Goal: Task Accomplishment & Management: Use online tool/utility

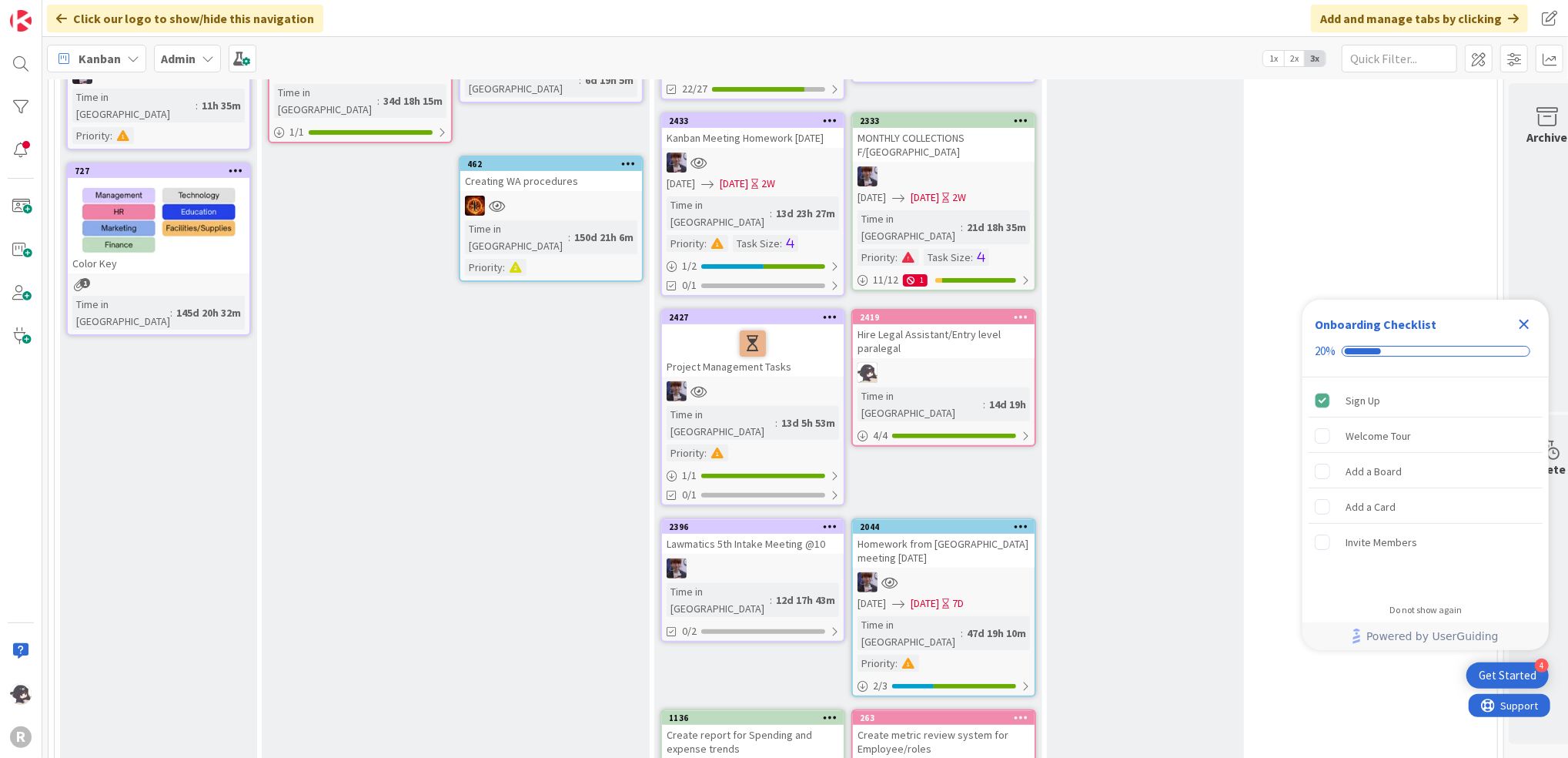
click at [1523, 310] on div "Onboarding Checklist 20%" at bounding box center [1425, 338] width 246 height 77
click at [1526, 328] on icon "Close Checklist" at bounding box center [1524, 324] width 19 height 19
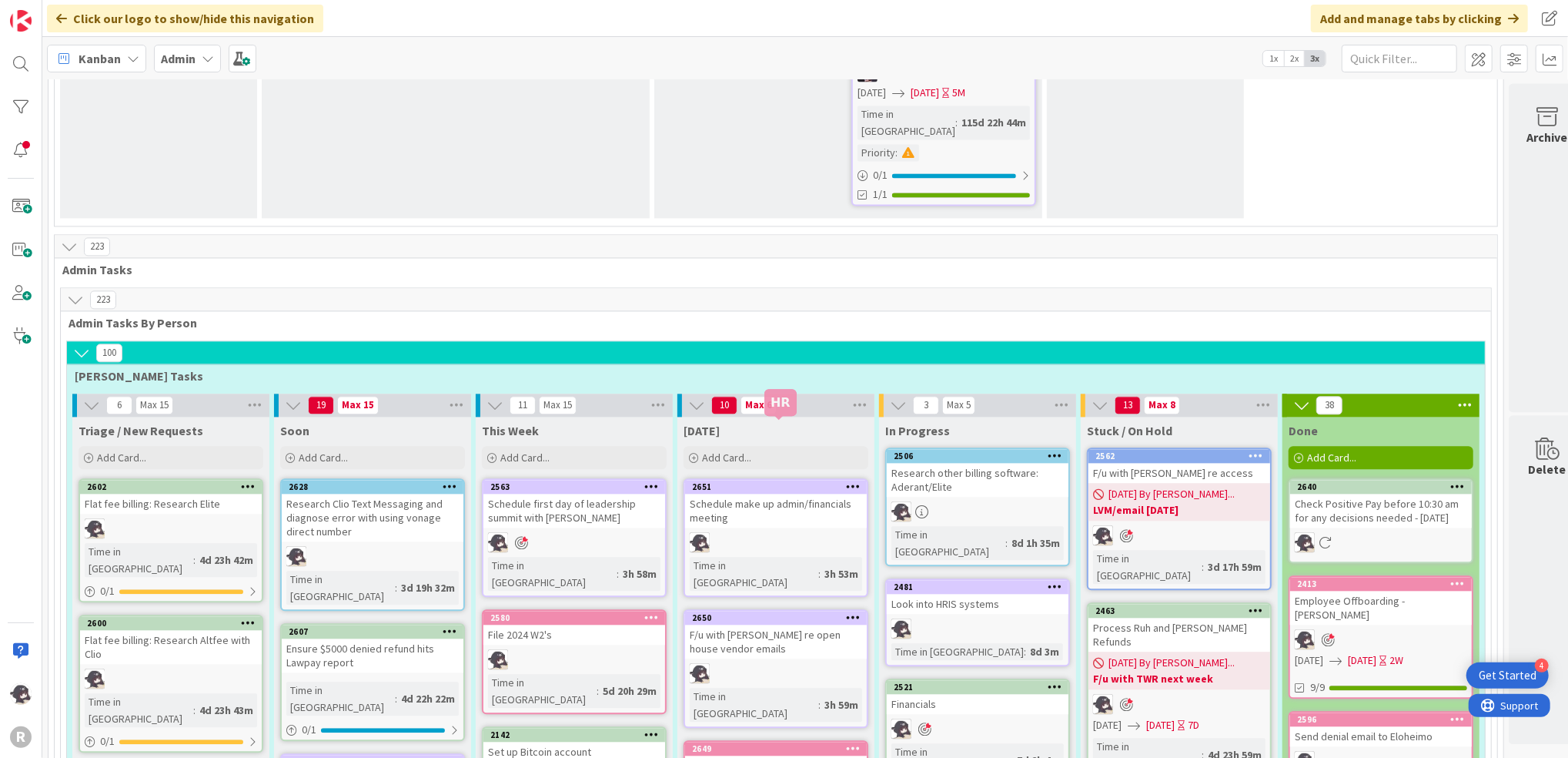
scroll to position [2567, 0]
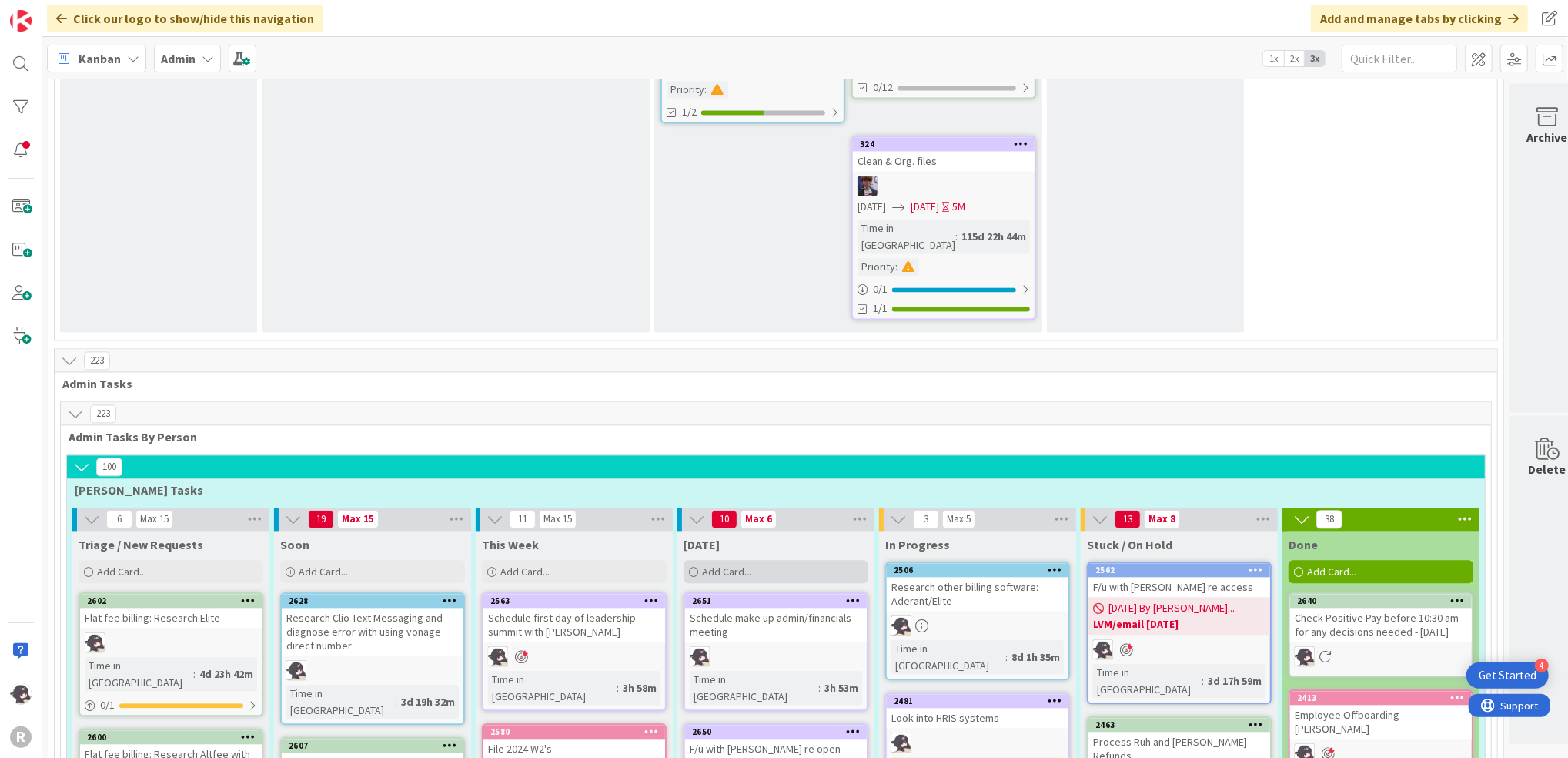
click at [758, 560] on div "Add Card..." at bounding box center [776, 572] width 185 height 24
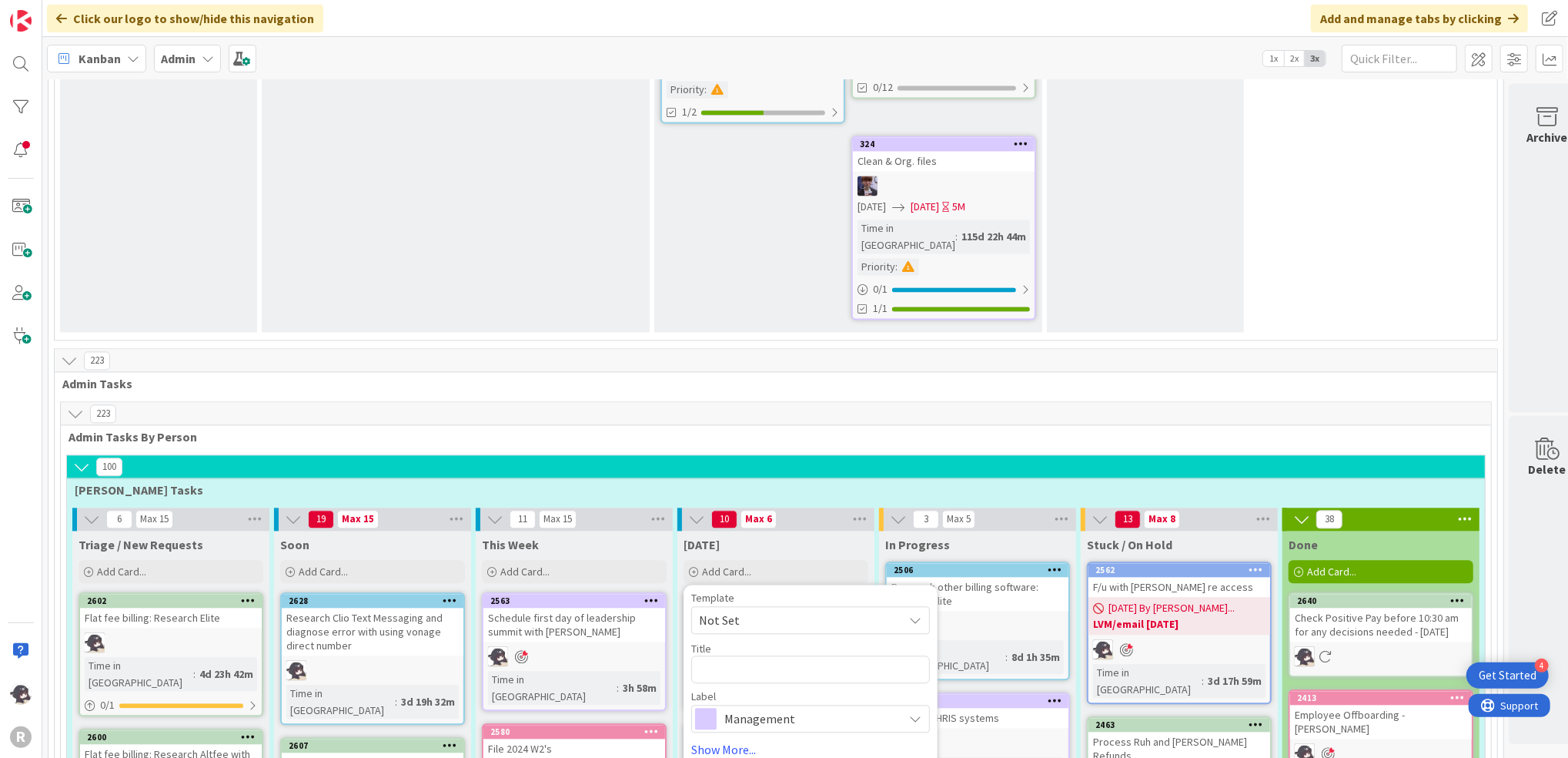
type textarea "x"
type textarea "S"
type textarea "x"
type textarea "Se"
type textarea "x"
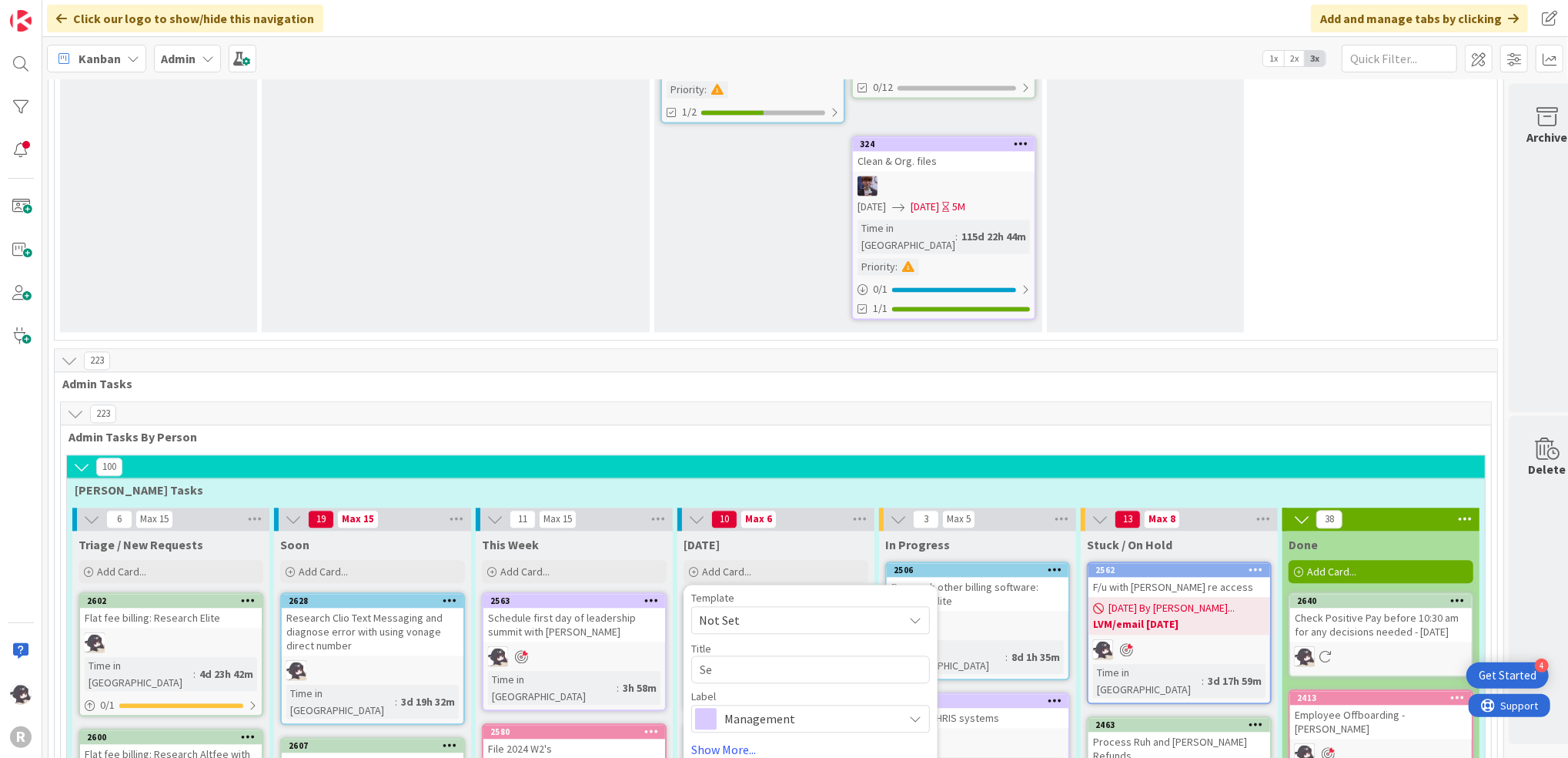
type textarea "Sen"
type textarea "x"
type textarea "Send"
type textarea "x"
type textarea "Send f"
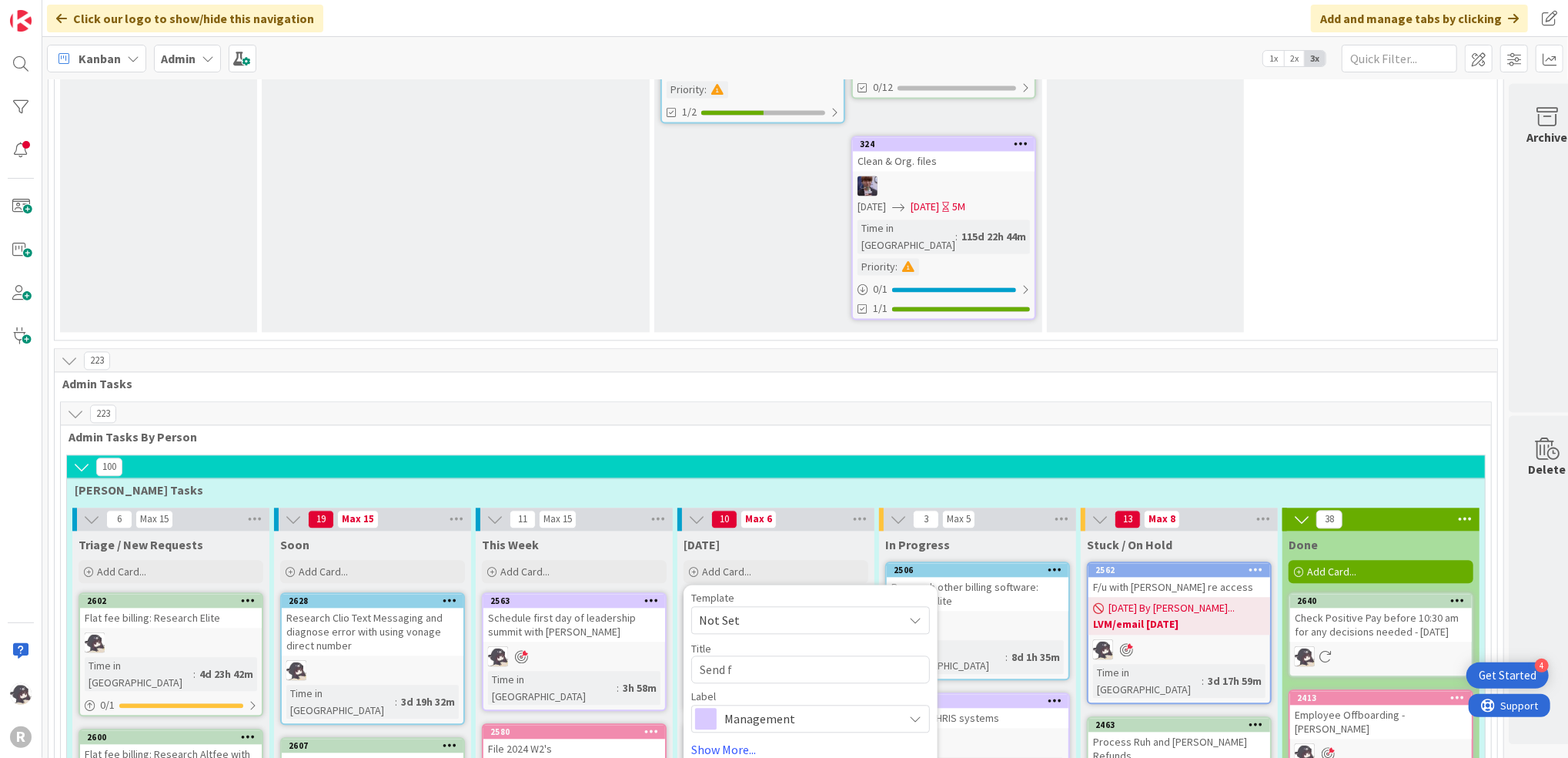
type textarea "x"
type textarea "Send fi"
type textarea "x"
type textarea "Send fin"
type textarea "x"
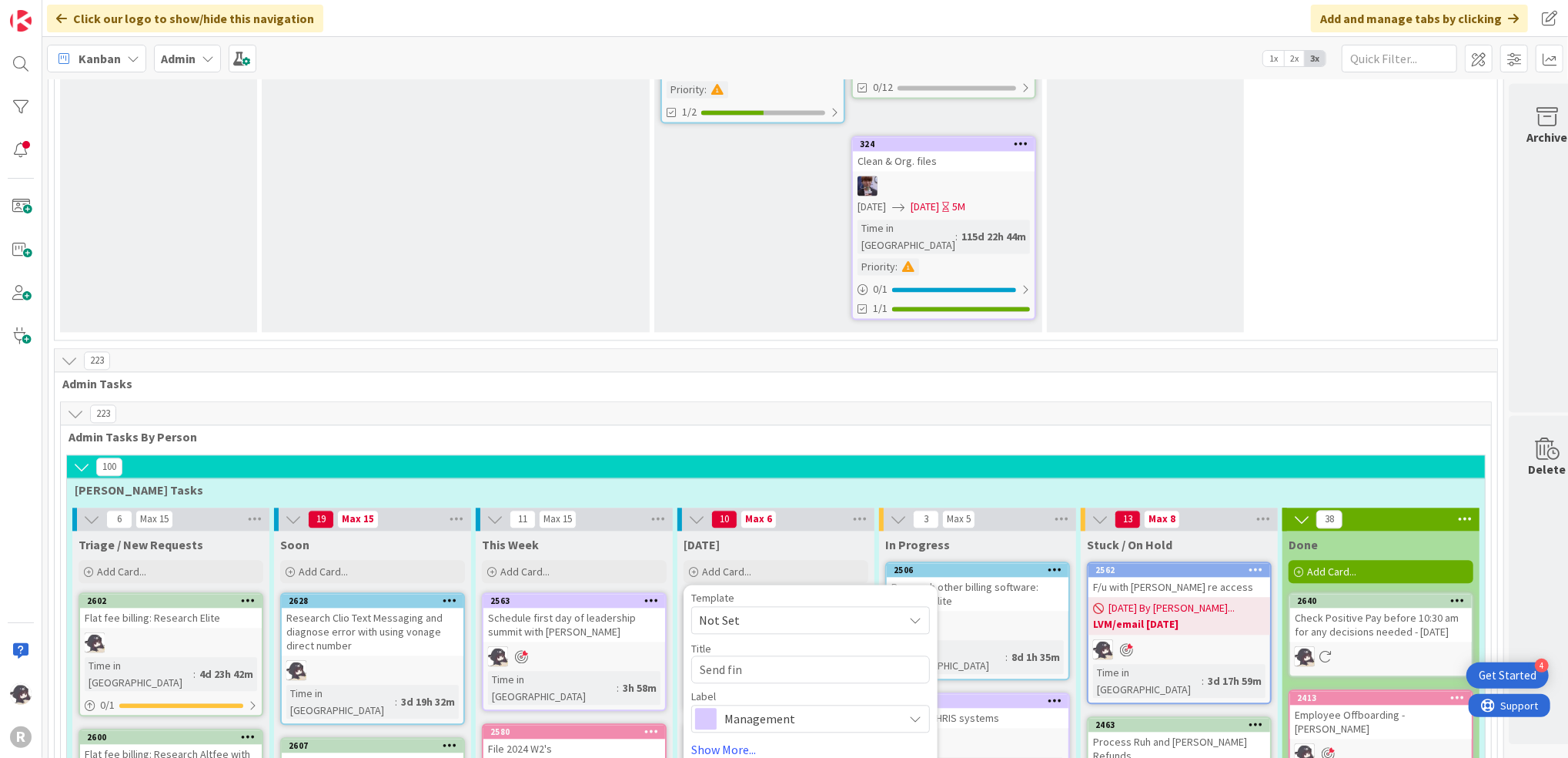
type textarea "Send fina"
type textarea "x"
type textarea "Send [PERSON_NAME]"
type textarea "x"
type textarea "Send financ"
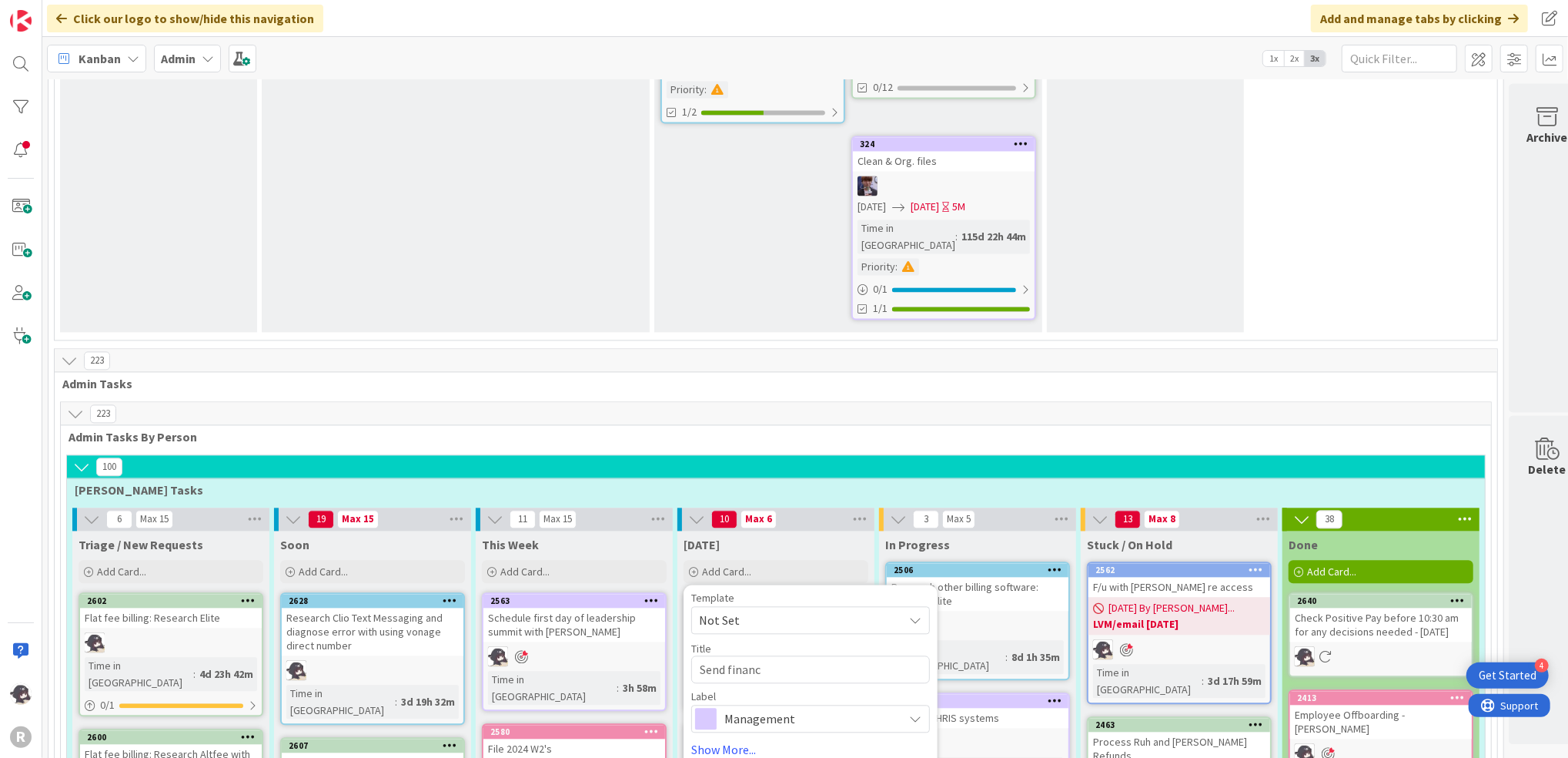
type textarea "x"
type textarea "Send financi"
type textarea "x"
type textarea "Send financia"
type textarea "x"
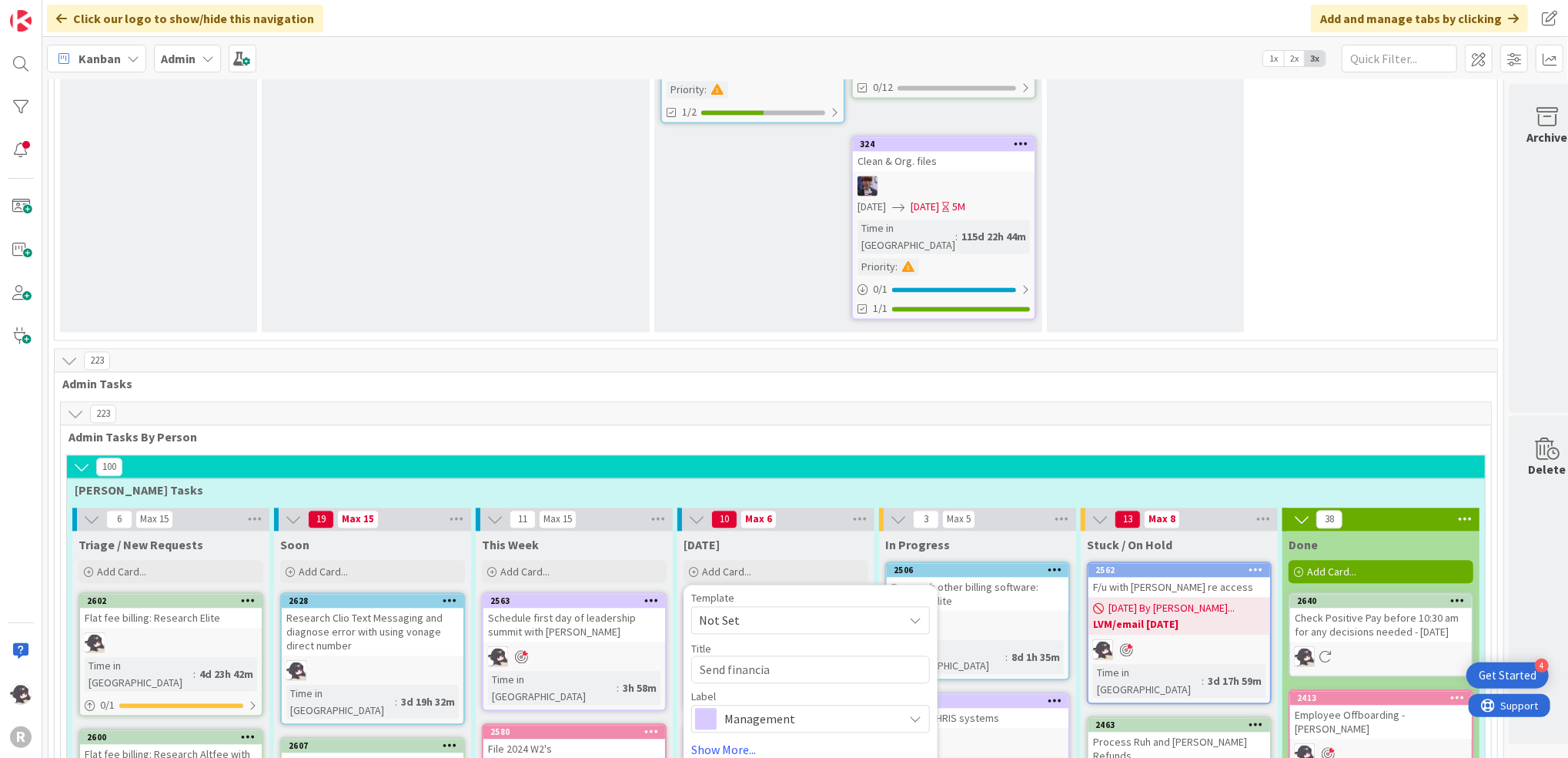
type textarea "Send financial"
type textarea "x"
type textarea "Send financials"
type textarea "x"
type textarea "Send financials"
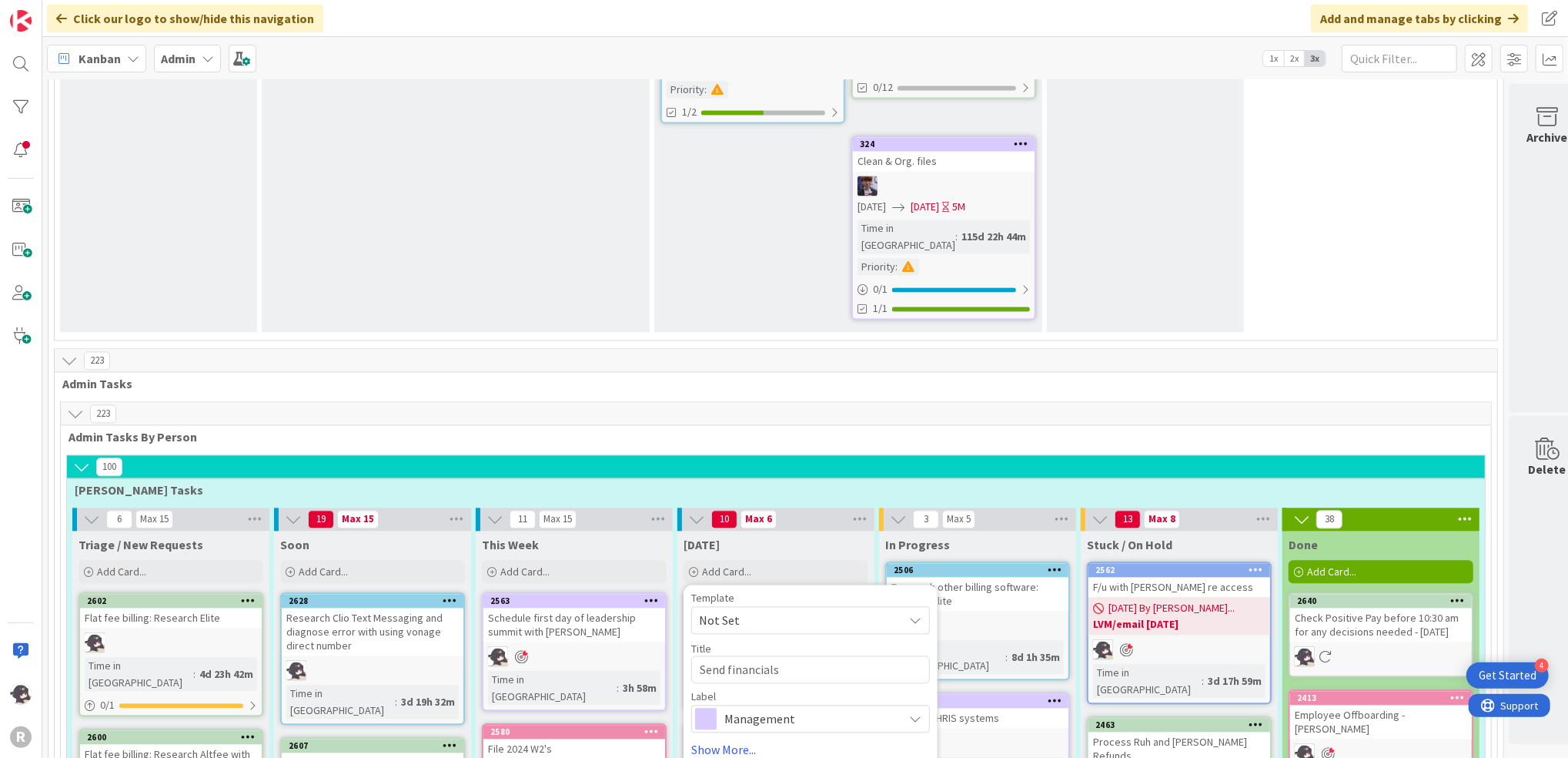
type textarea "x"
type textarea "Send financials t"
type textarea "x"
type textarea "Send financials to"
type textarea "x"
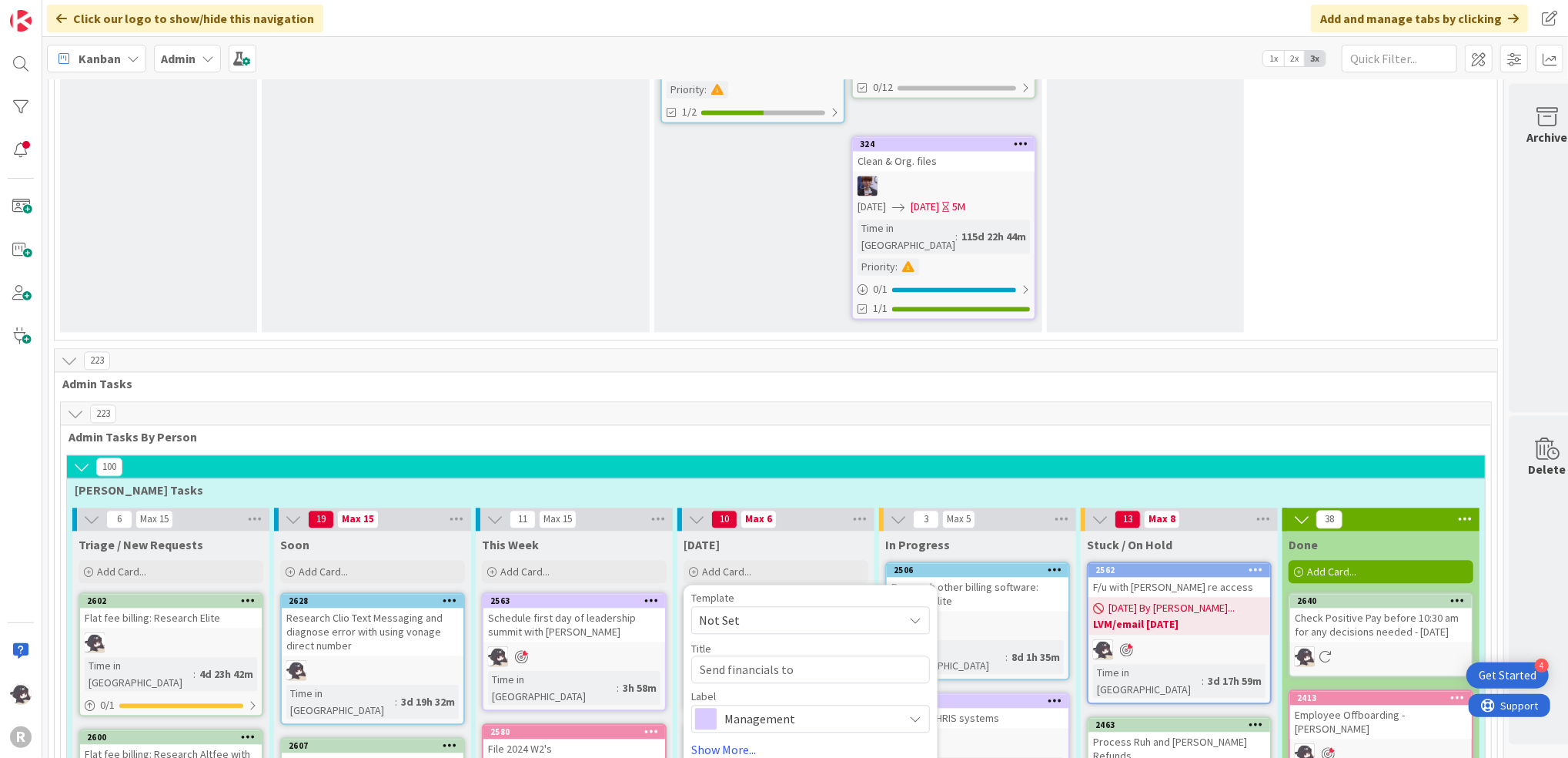
type textarea "Send financials to G"
type textarea "x"
type textarea "Send financials to Gr"
type textarea "x"
type textarea "Send financials to Gran"
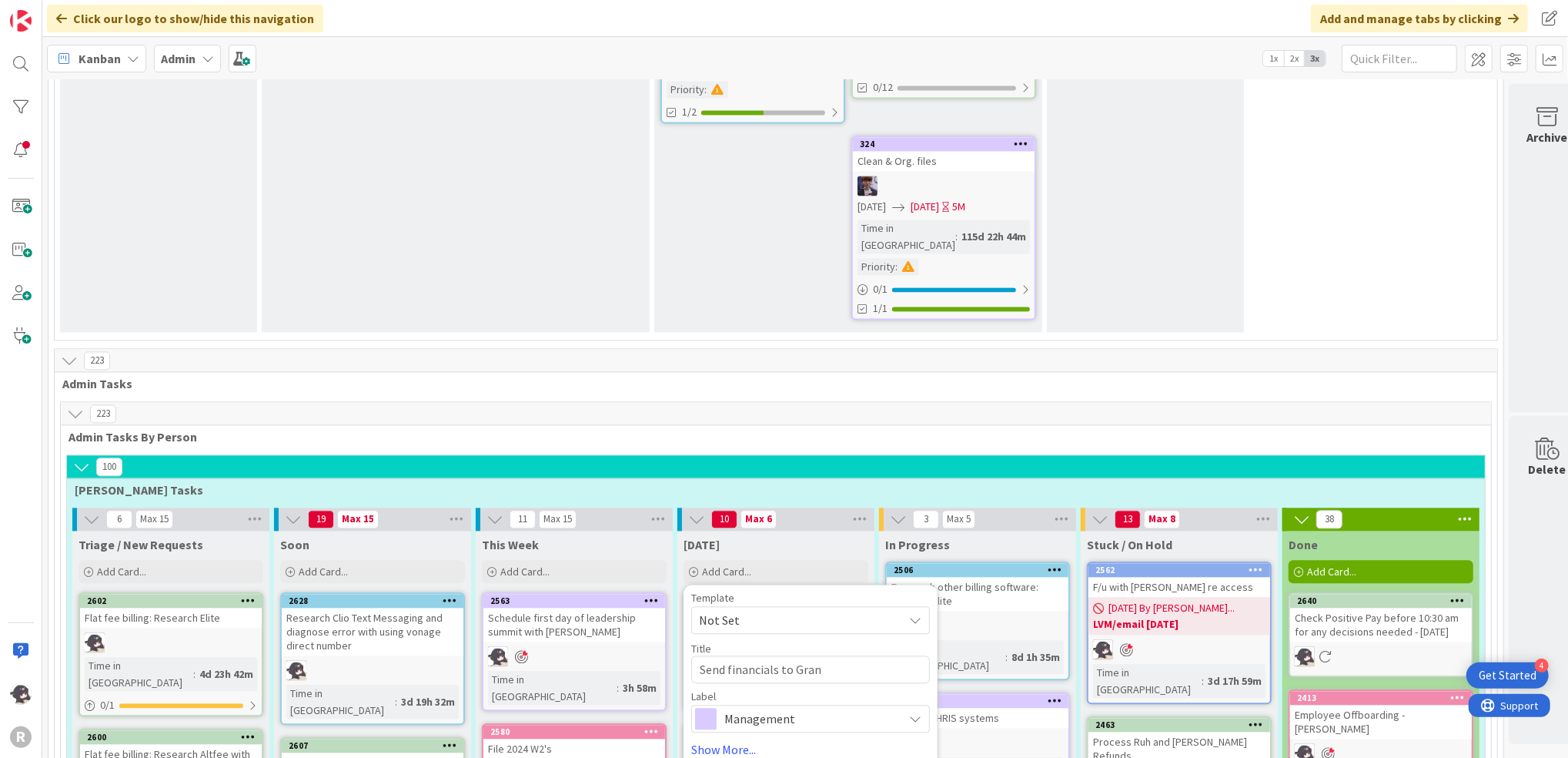
type textarea "x"
type textarea "Send financials to Grant"
type textarea "x"
type textarea "Send financials to Grantf"
type textarea "x"
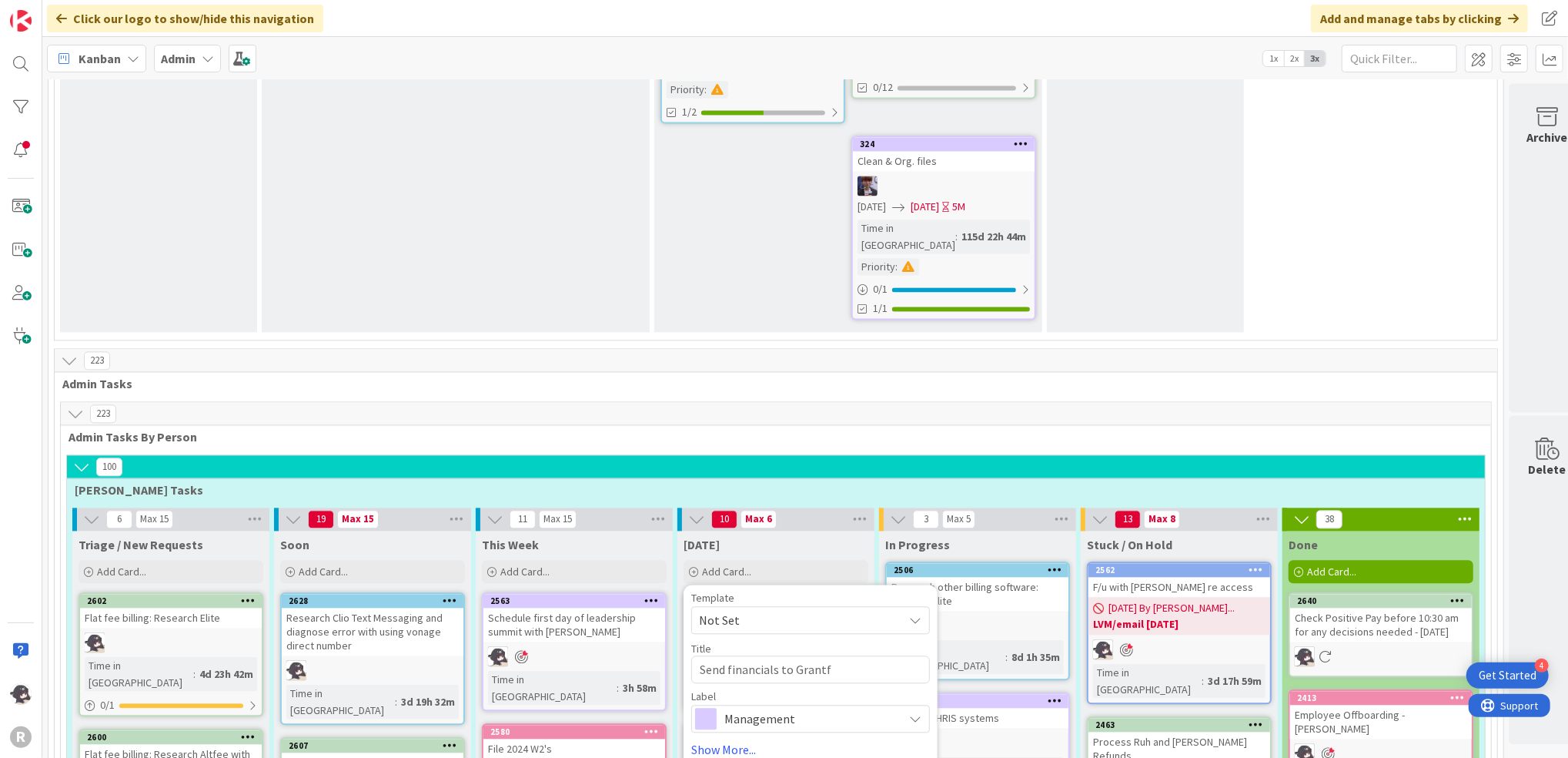
type textarea "Send financials to Grantfo"
type textarea "x"
type textarea "Send financials to Grantfor"
type textarea "x"
type textarea "Send financials to Grantfor"
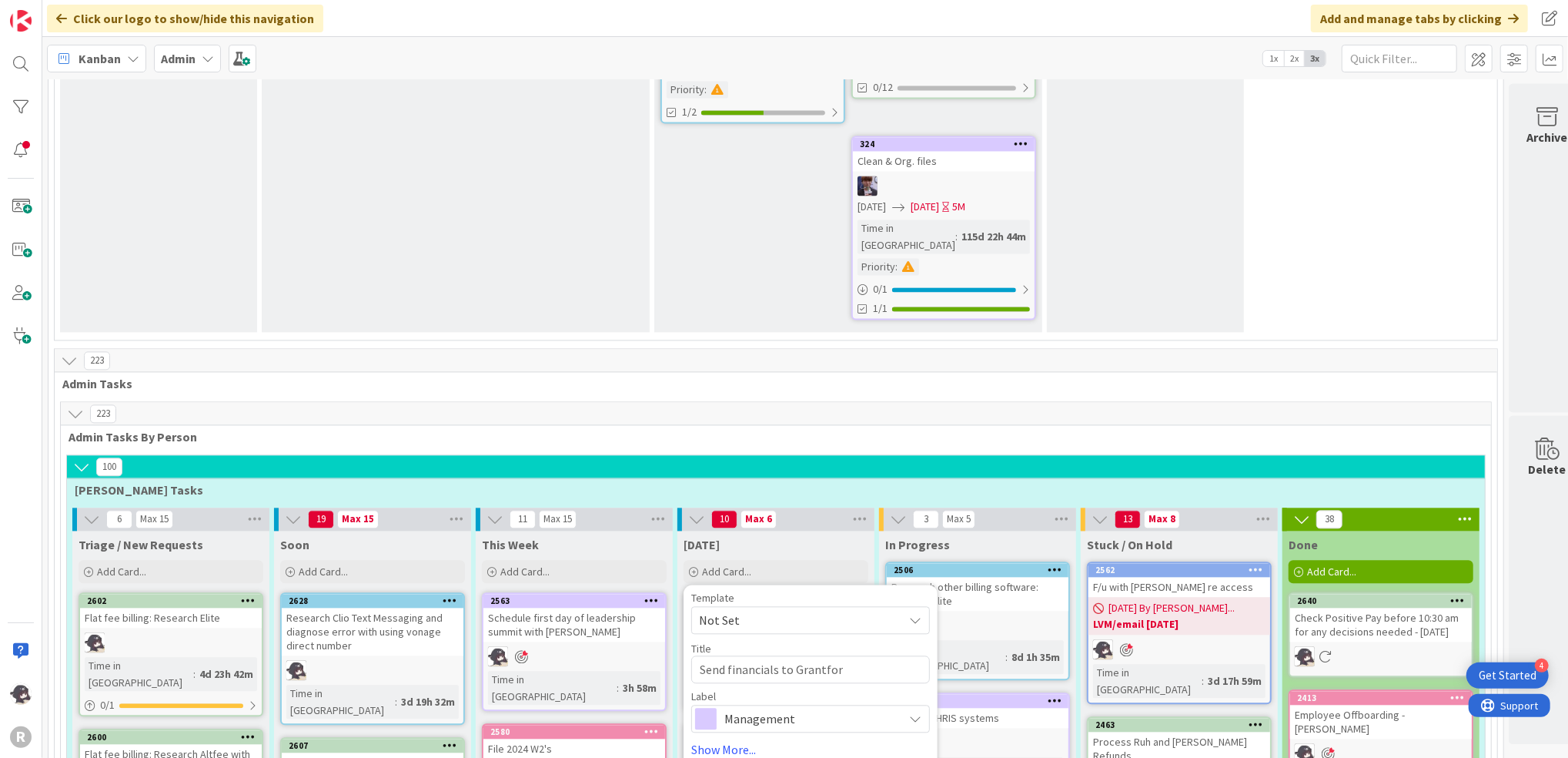
type textarea "x"
type textarea "Send financials to Grantfor"
type textarea "x"
type textarea "Send financials to Grantfo"
type textarea "x"
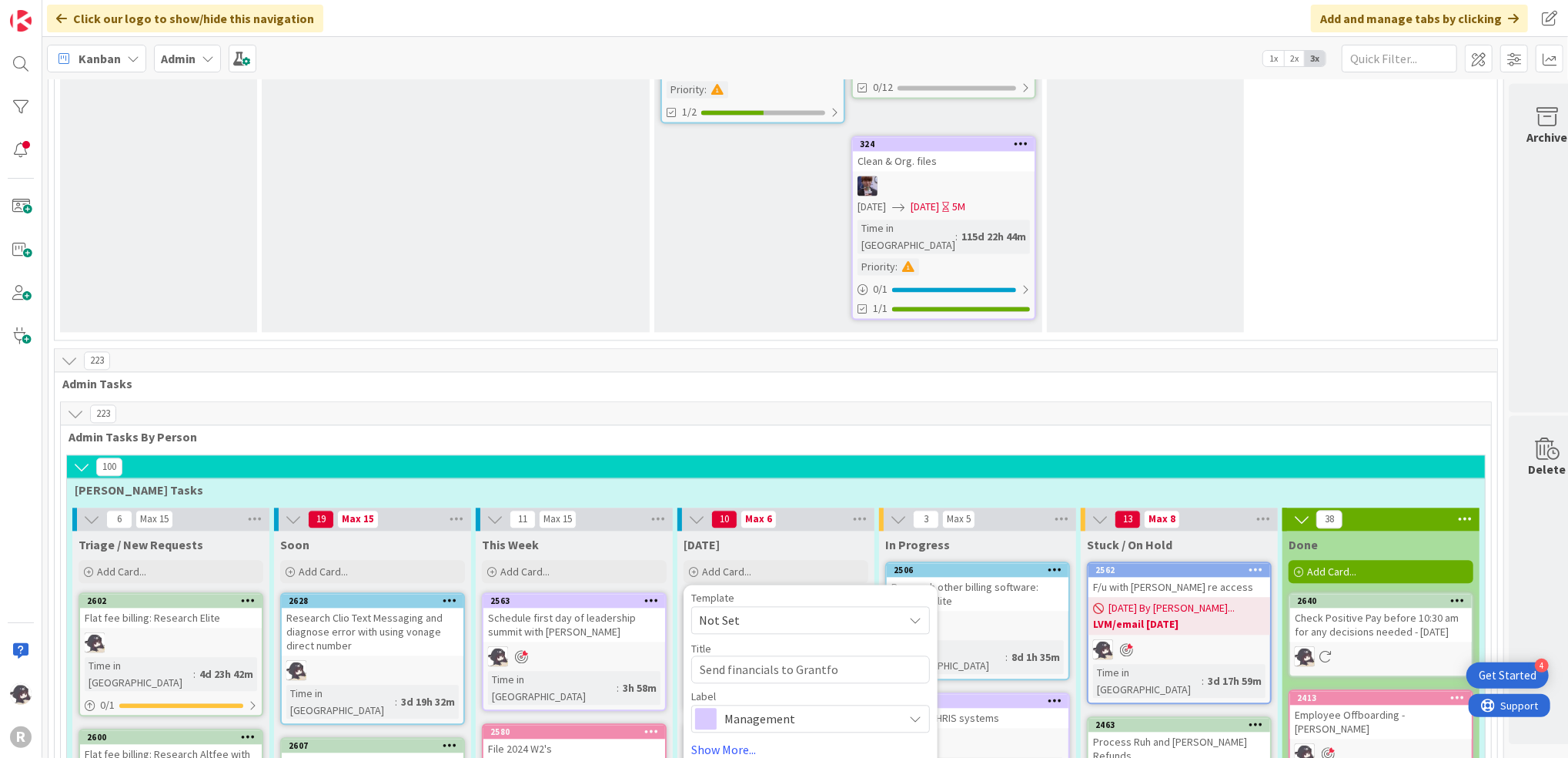
type textarea "Send financials to Grantf"
type textarea "x"
type textarea "Send financials to Grant"
type textarea "x"
type textarea "Send financials to Grant"
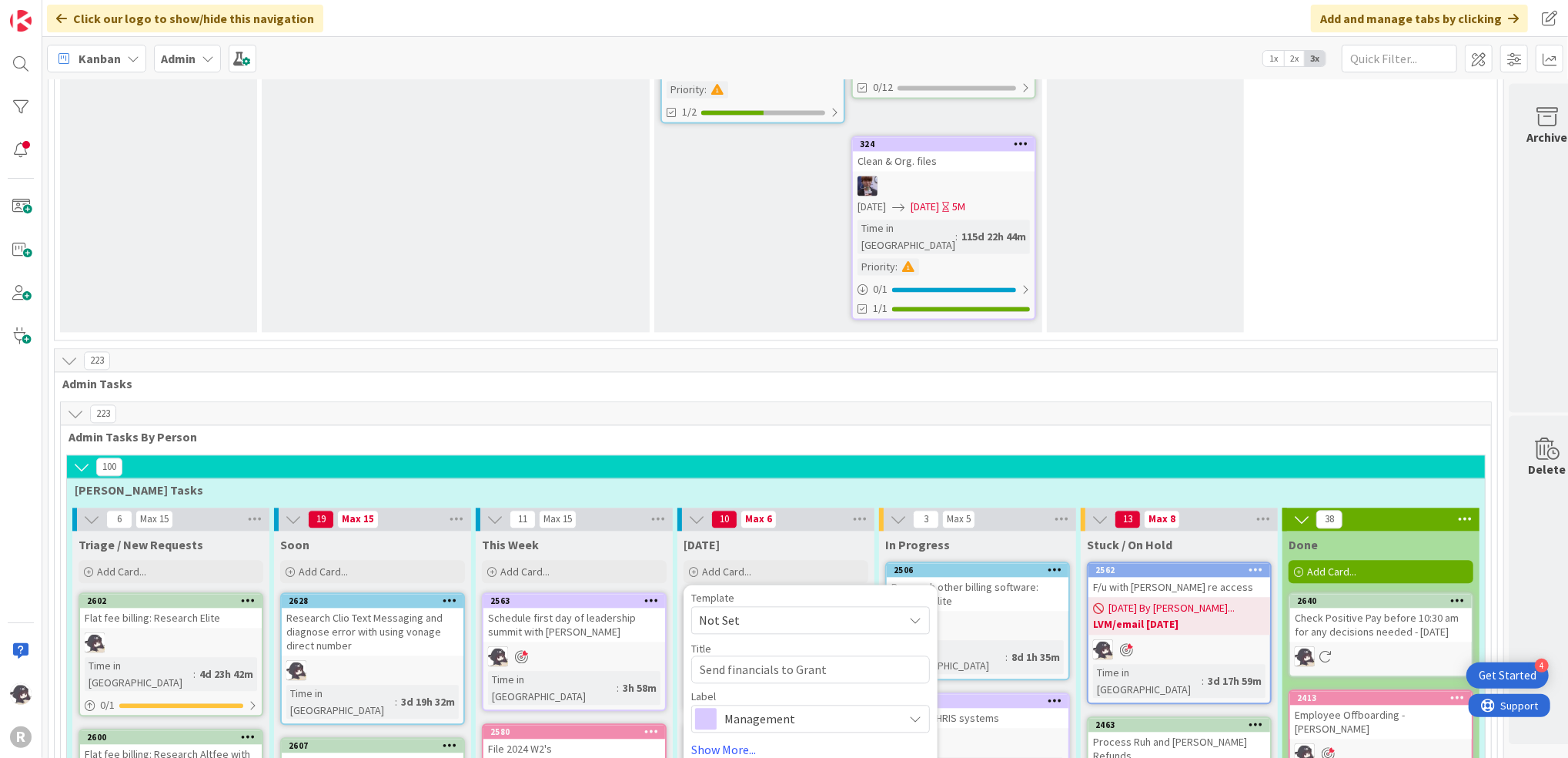
type textarea "x"
type textarea "Send financials to Grant F"
type textarea "x"
type textarea "Send financials to [PERSON_NAME]"
type textarea "x"
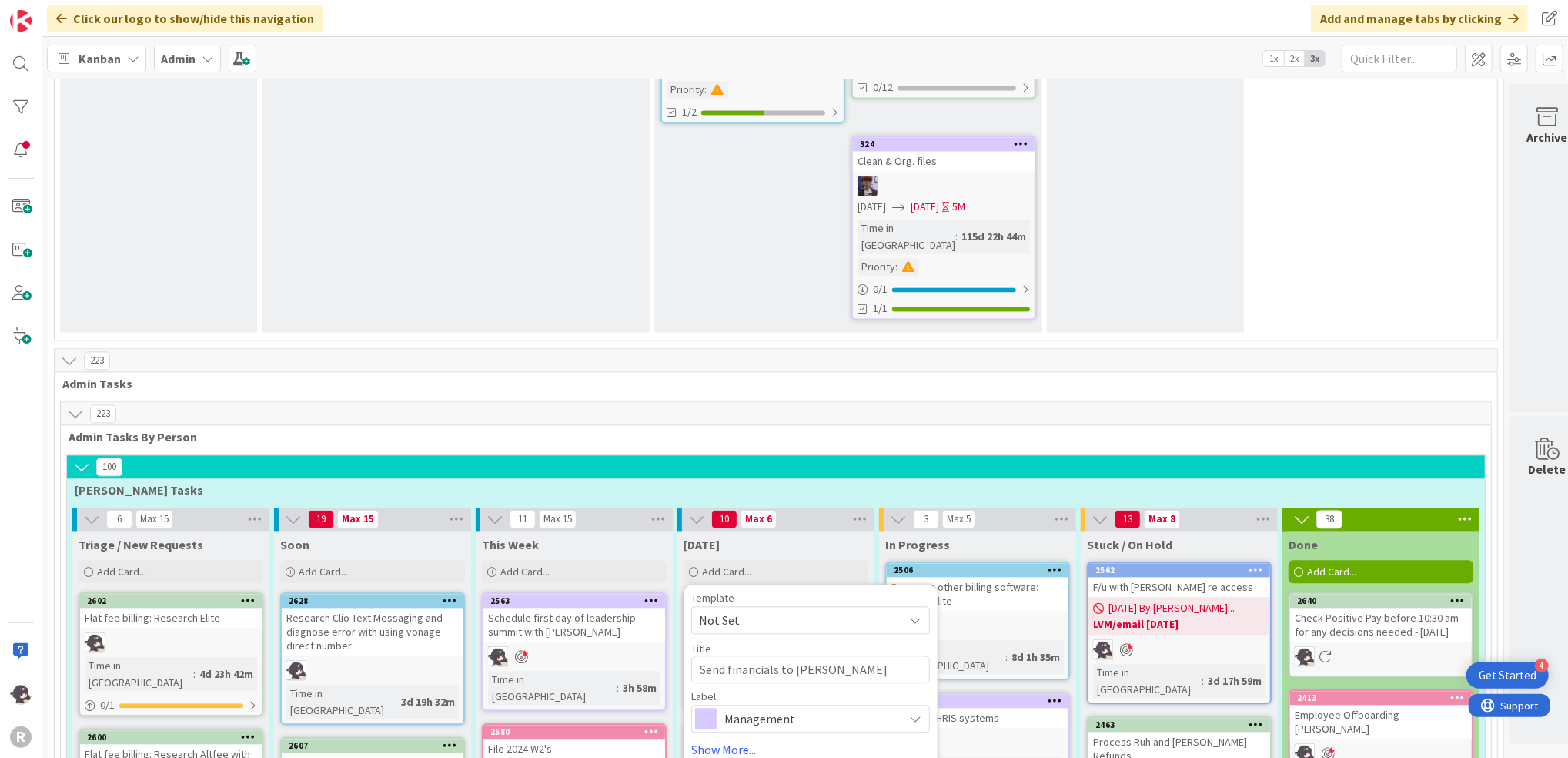
type textarea "Send financials to Grant FUe"
type textarea "x"
type textarea "Send financials to [PERSON_NAME]"
type textarea "x"
type textarea "Send financials to [PERSON_NAME]"
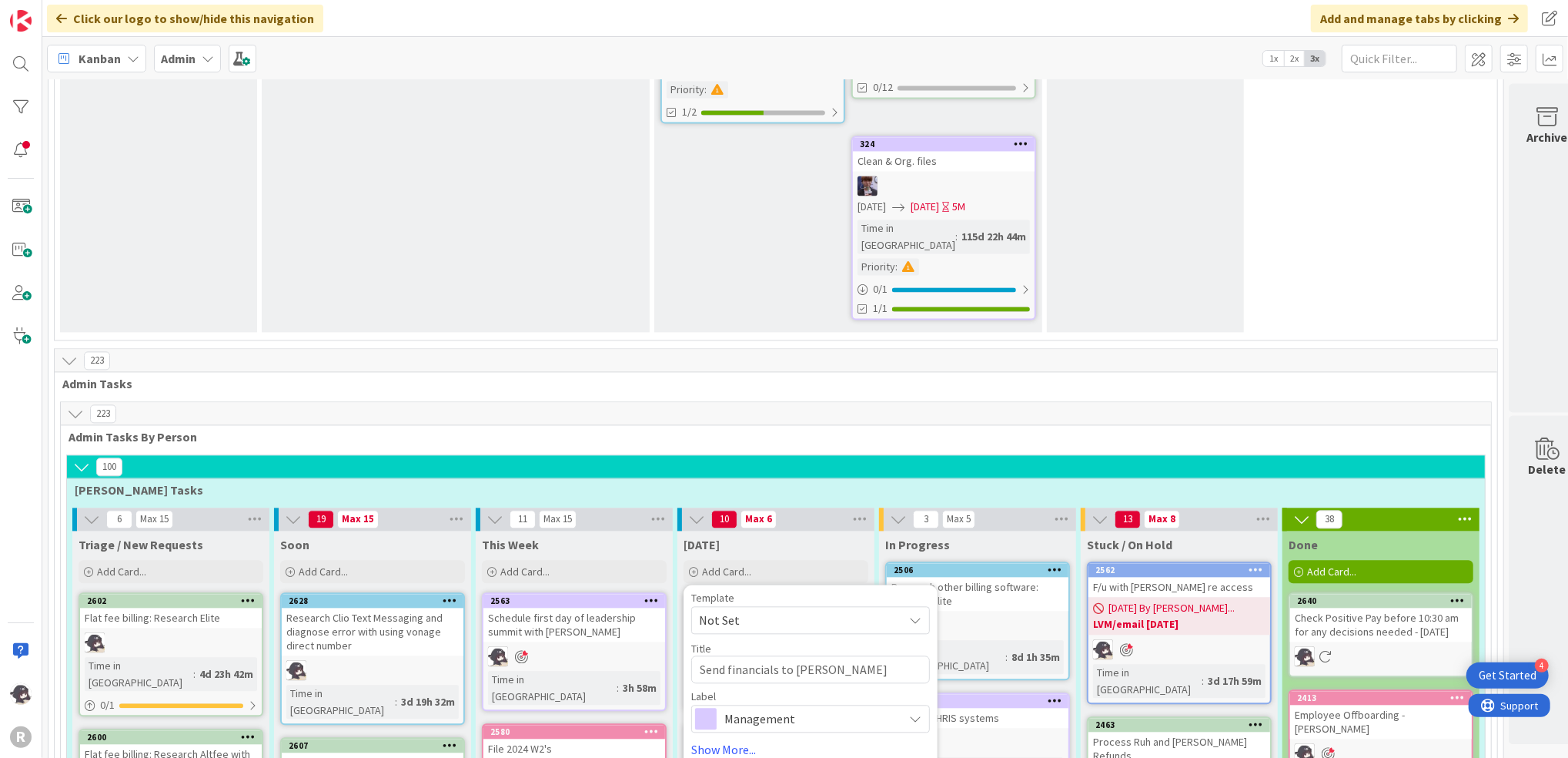
type textarea "x"
type textarea "Send financials to Grant FUerns"
type textarea "x"
type textarea "Send financials to [PERSON_NAME]"
type textarea "x"
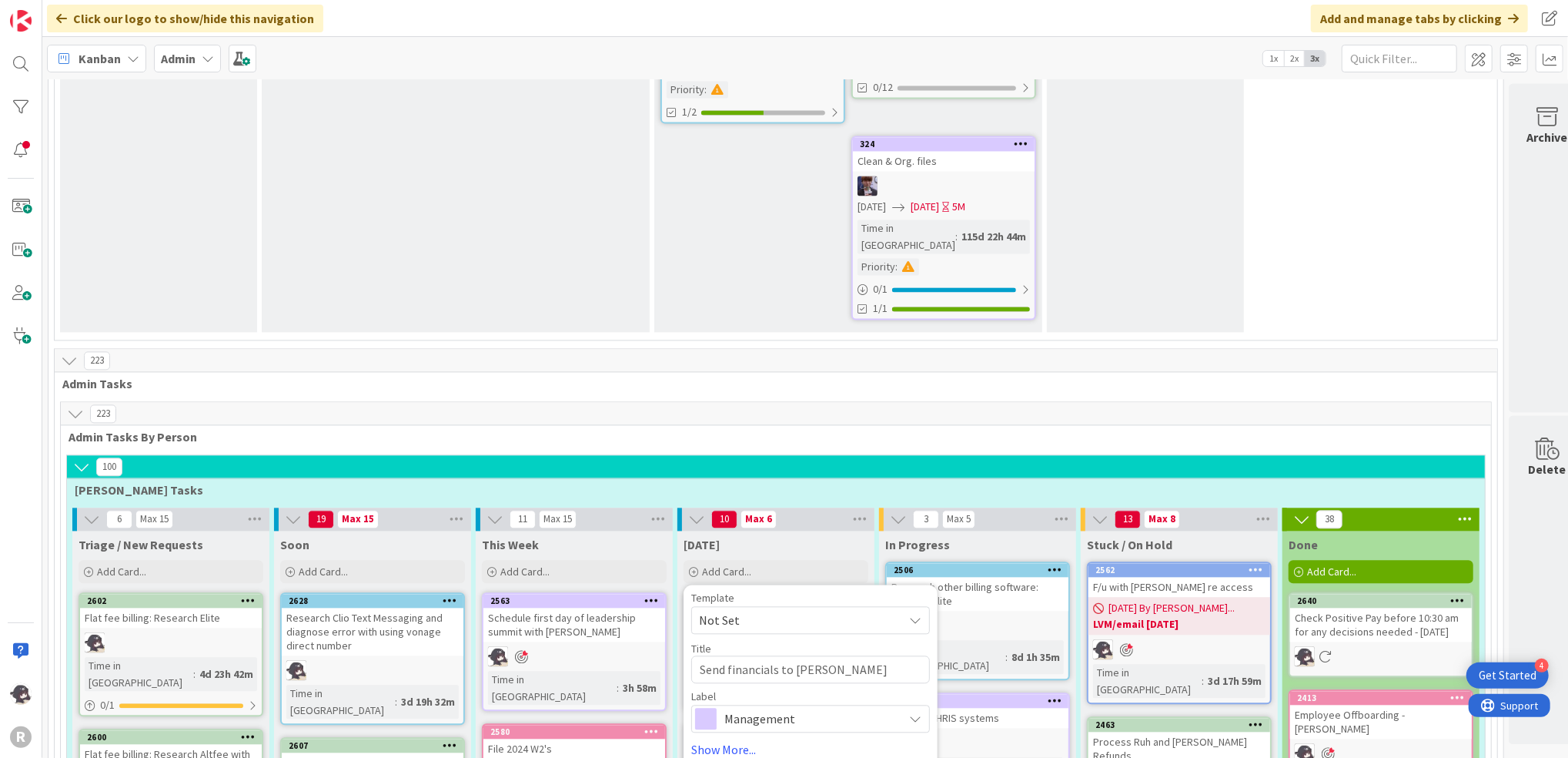
type textarea "Send financials to [PERSON_NAME]"
type textarea "x"
type textarea "Send financials to Grant FUe"
type textarea "x"
type textarea "Send financials to [PERSON_NAME]"
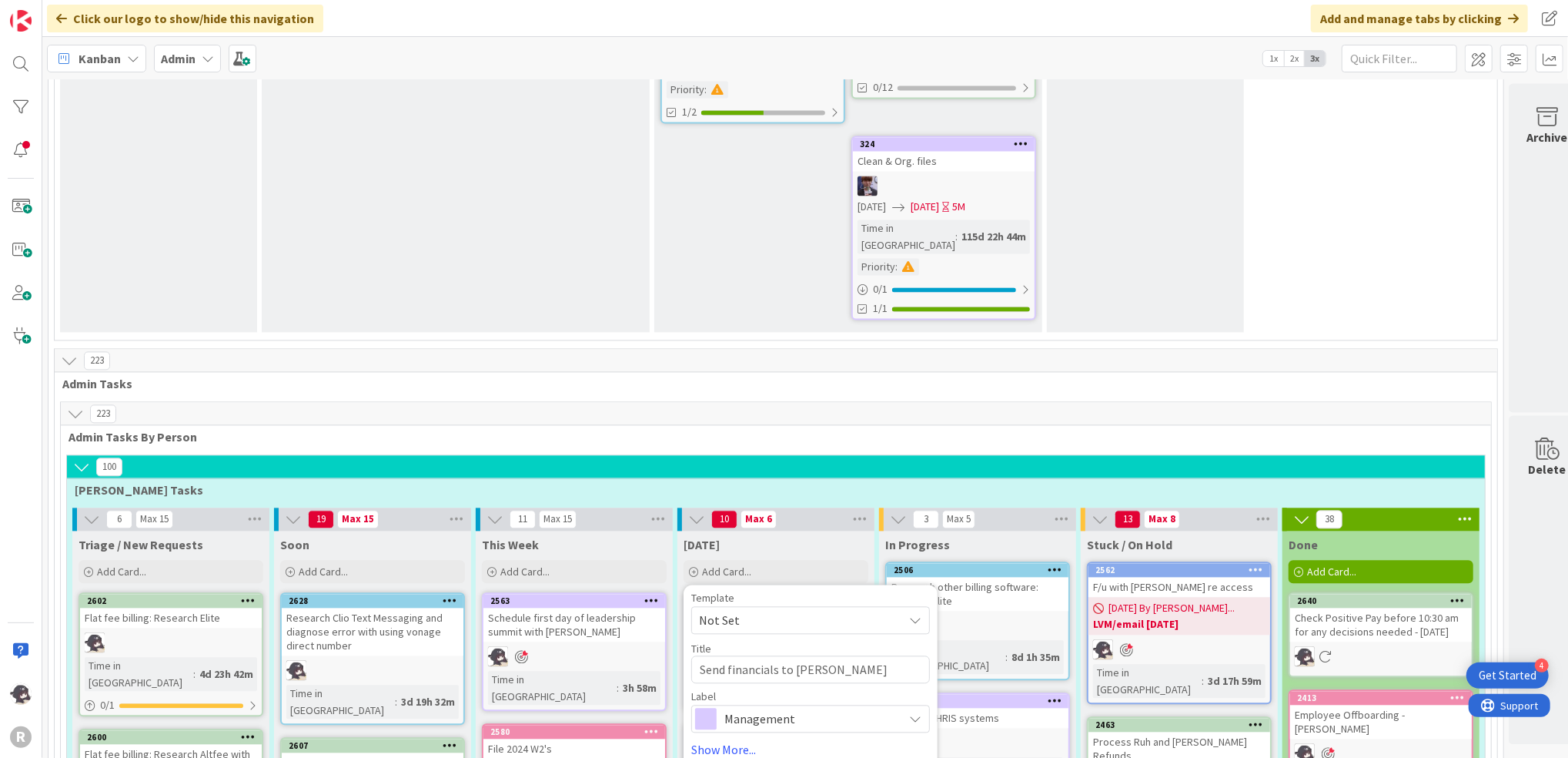
type textarea "x"
type textarea "Send financials to Grant F"
type textarea "x"
type textarea "Send financials to Grant"
type textarea "x"
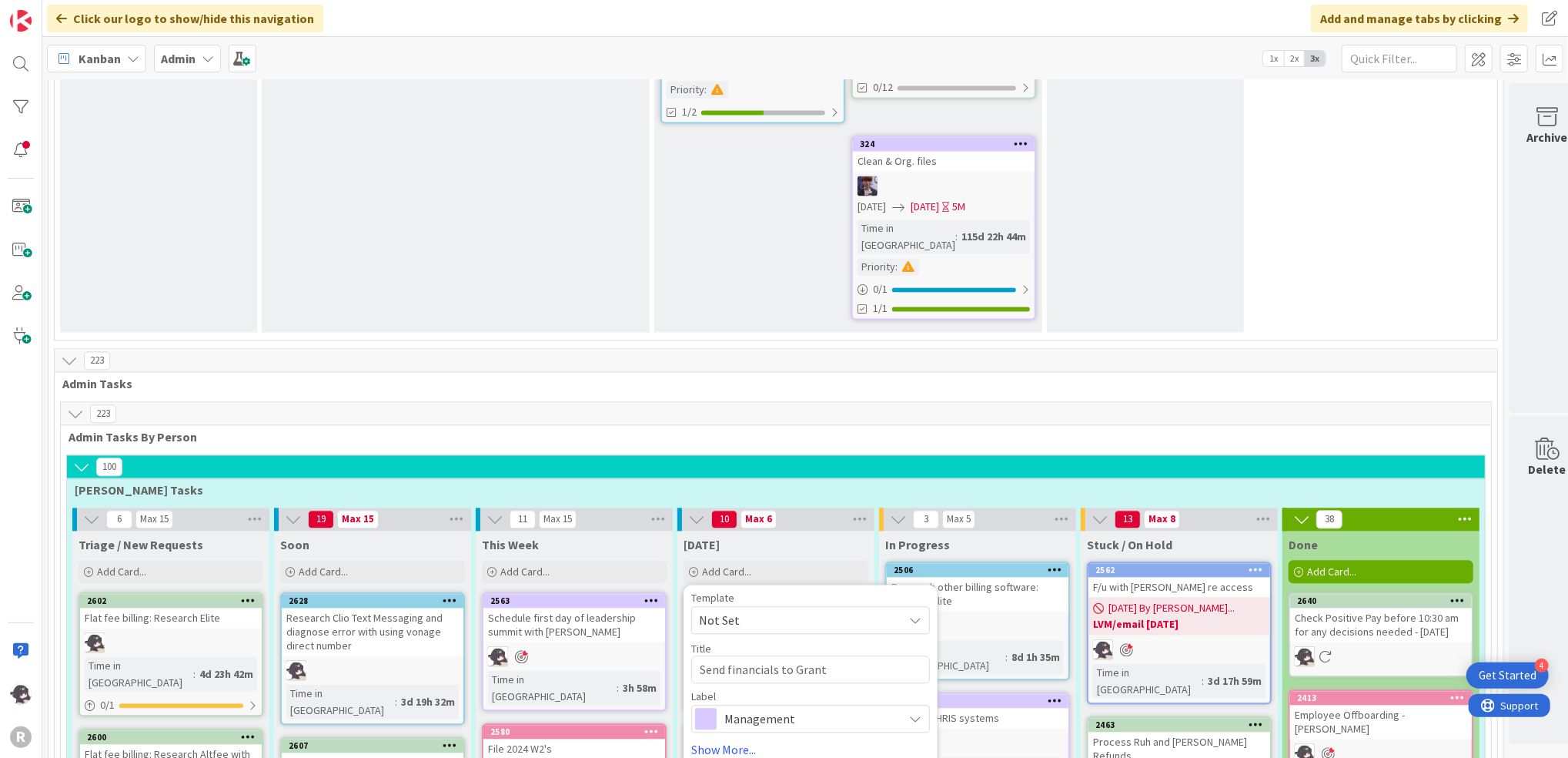
type textarea "Send financials to [PERSON_NAME]"
type textarea "x"
type textarea "Send financials to Grant Gu"
type textarea "x"
type textarea "Send financials to [PERSON_NAME]"
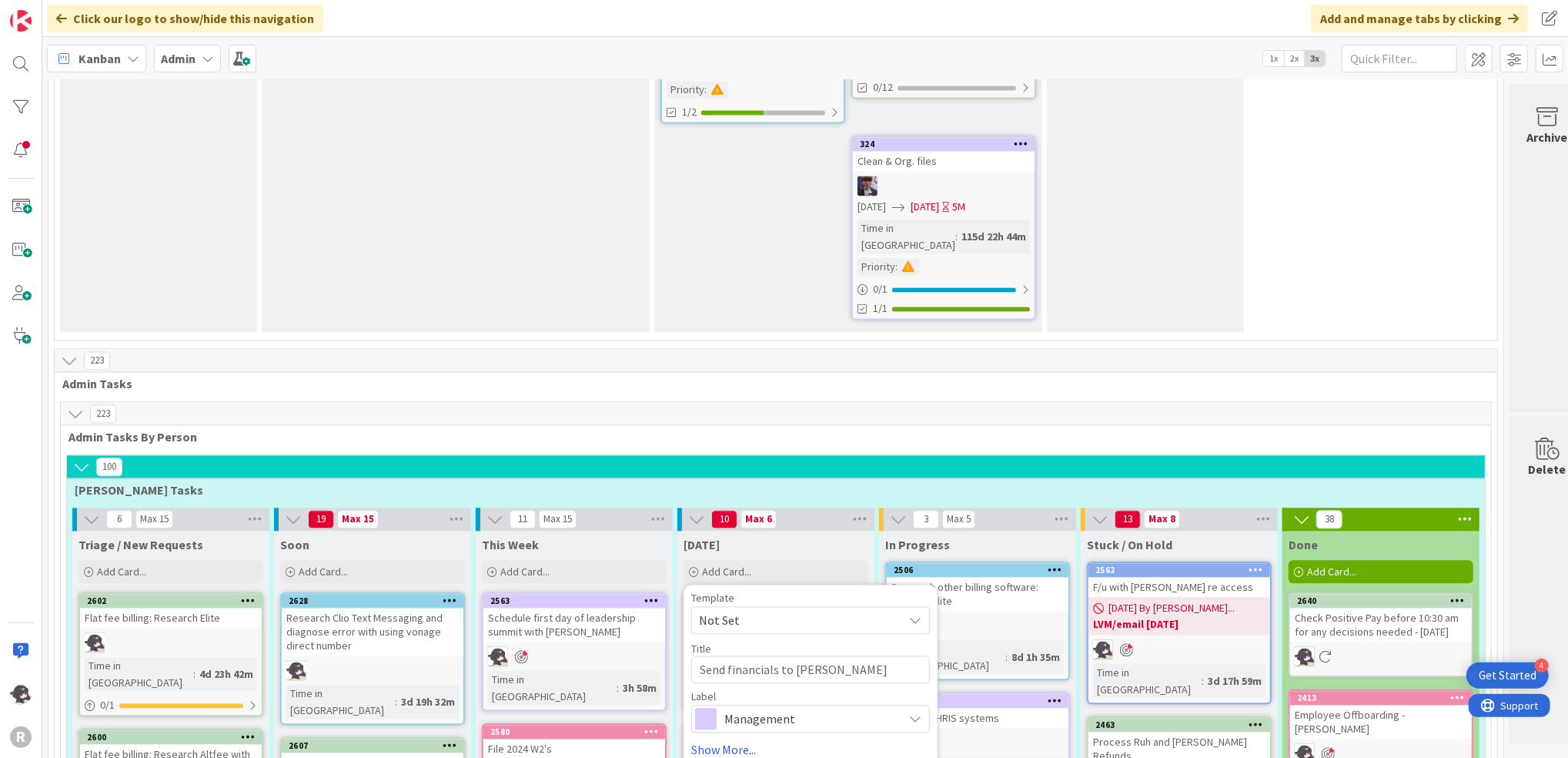
type textarea "x"
type textarea "Send financials to [PERSON_NAME]"
type textarea "x"
type textarea "Send financials to [PERSON_NAME]"
type textarea "x"
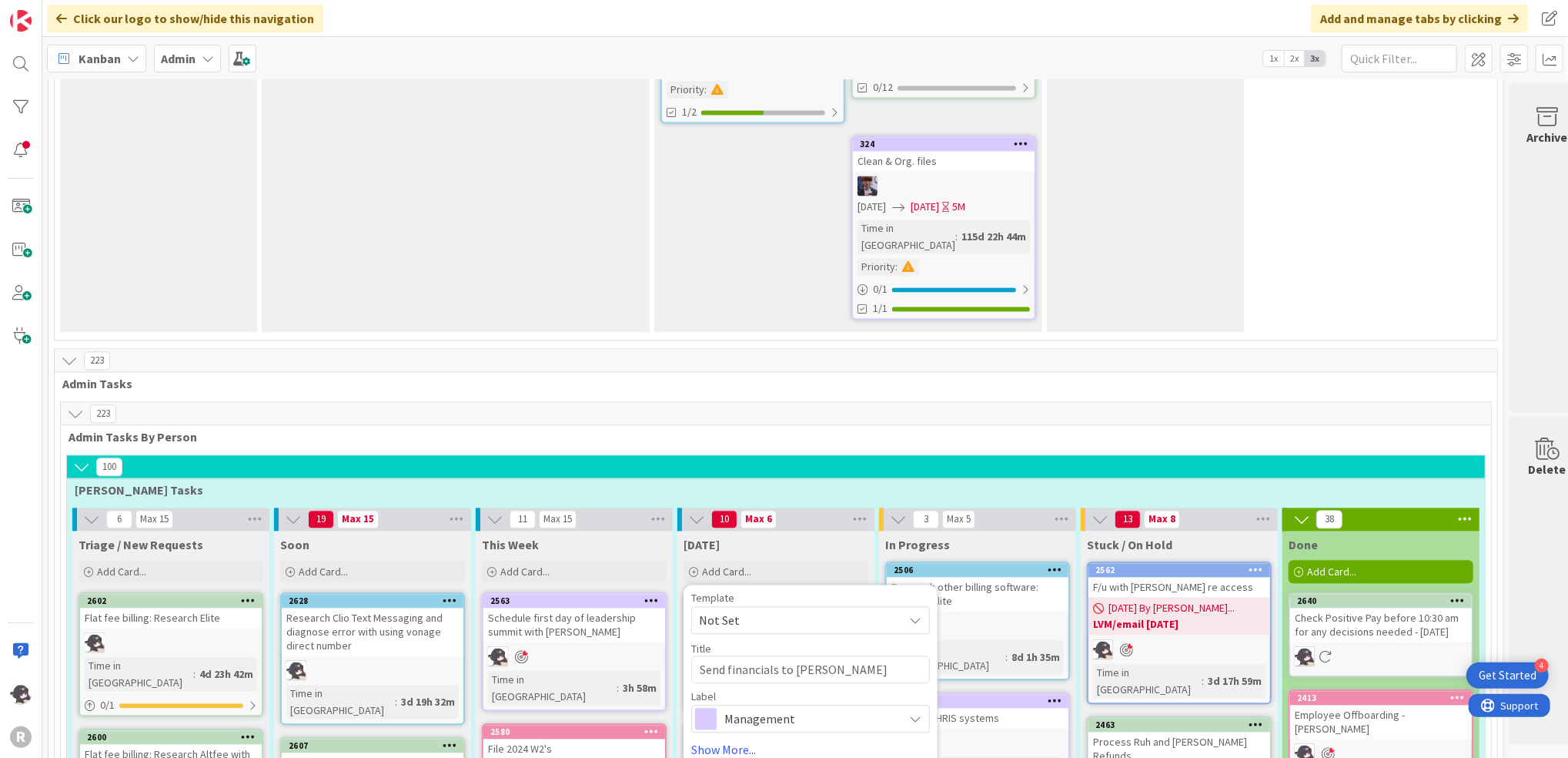
type textarea "Send financials to Grant Guerns"
type textarea "x"
type textarea "Send financials to Grant Guernsy"
type textarea "x"
type textarea "Send financials to Grant Guerns"
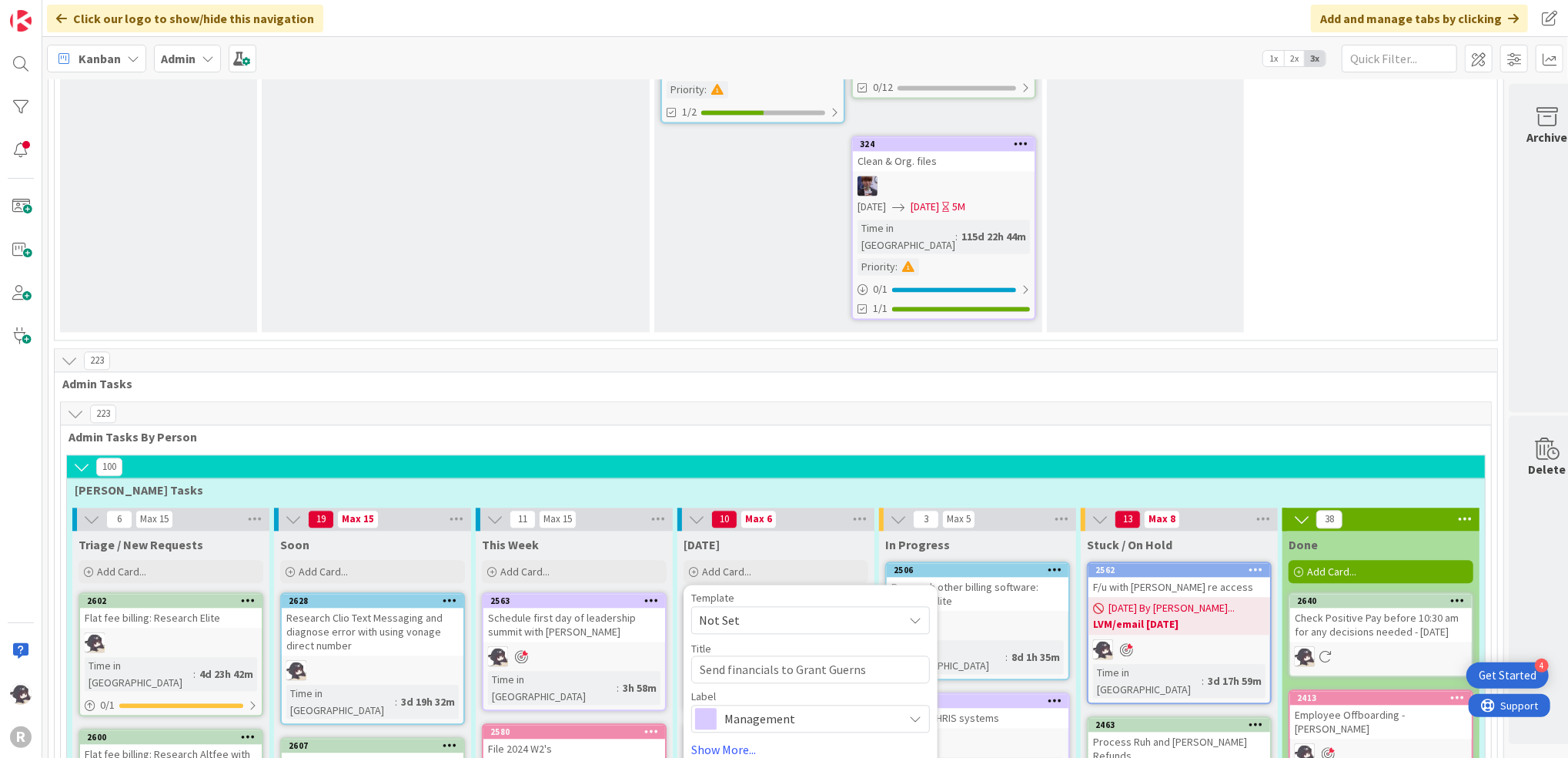
type textarea "x"
type textarea "Send financials to Grant Guernse"
type textarea "x"
type textarea "Send financials to [PERSON_NAME]"
click at [801, 708] on span "Management" at bounding box center [809, 719] width 171 height 22
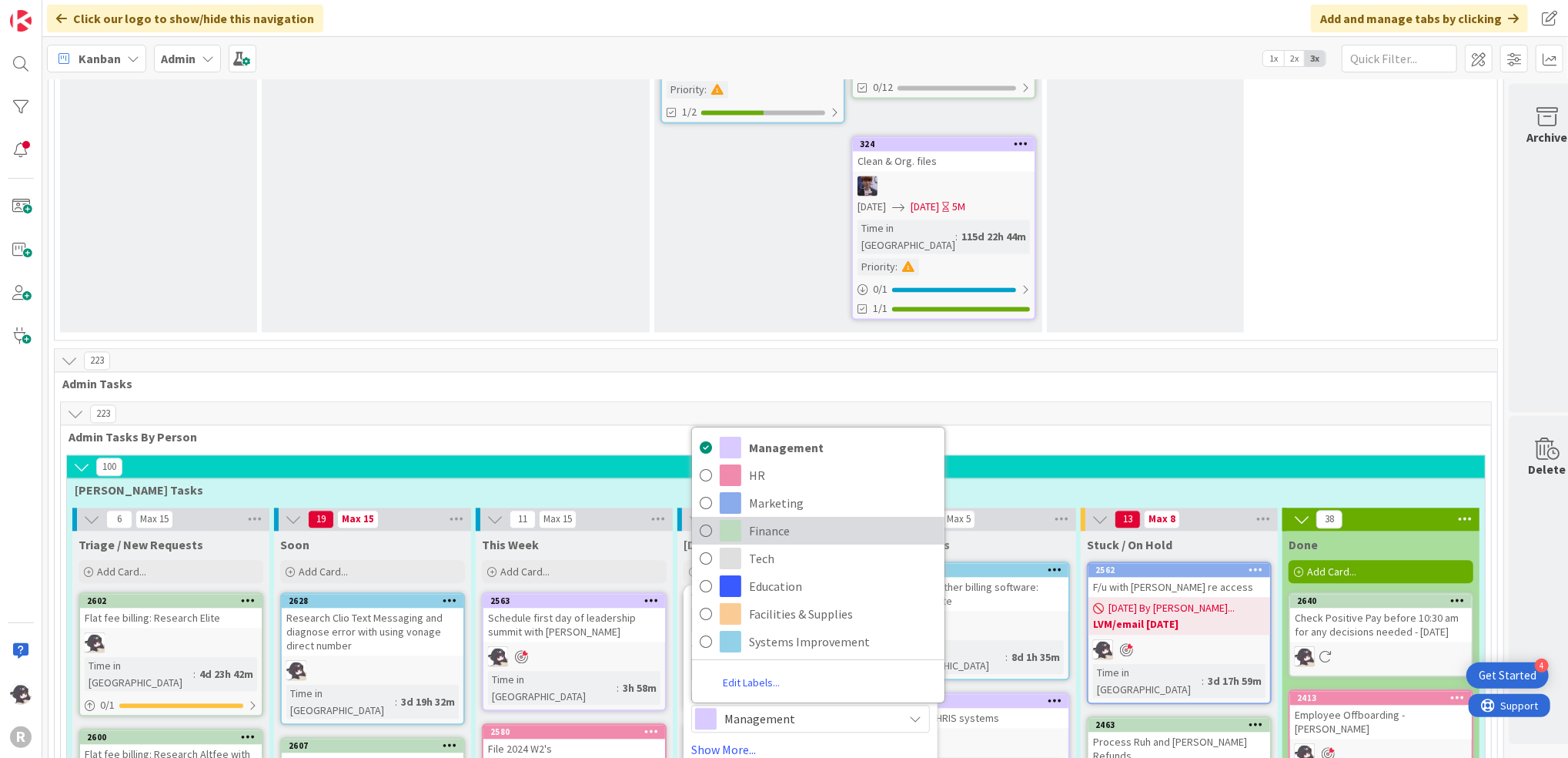
click at [767, 519] on span "Finance" at bounding box center [843, 531] width 188 height 24
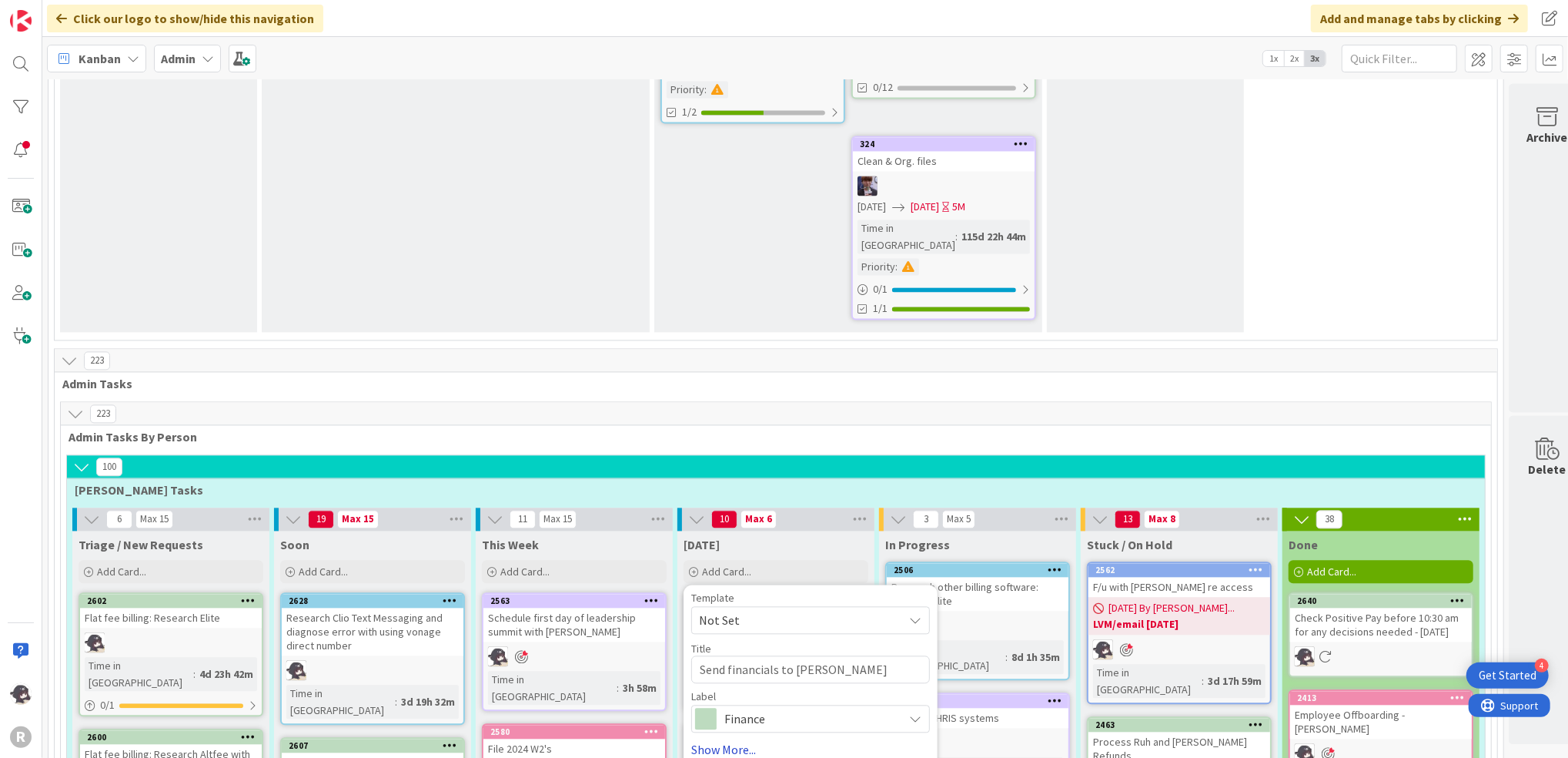
click at [731, 740] on link "Show More..." at bounding box center [810, 749] width 239 height 19
drag, startPoint x: 723, startPoint y: 528, endPoint x: 727, endPoint y: 534, distance: 7.2
click at [803, 658] on span "[PERSON_NAME]" at bounding box center [788, 670] width 74 height 24
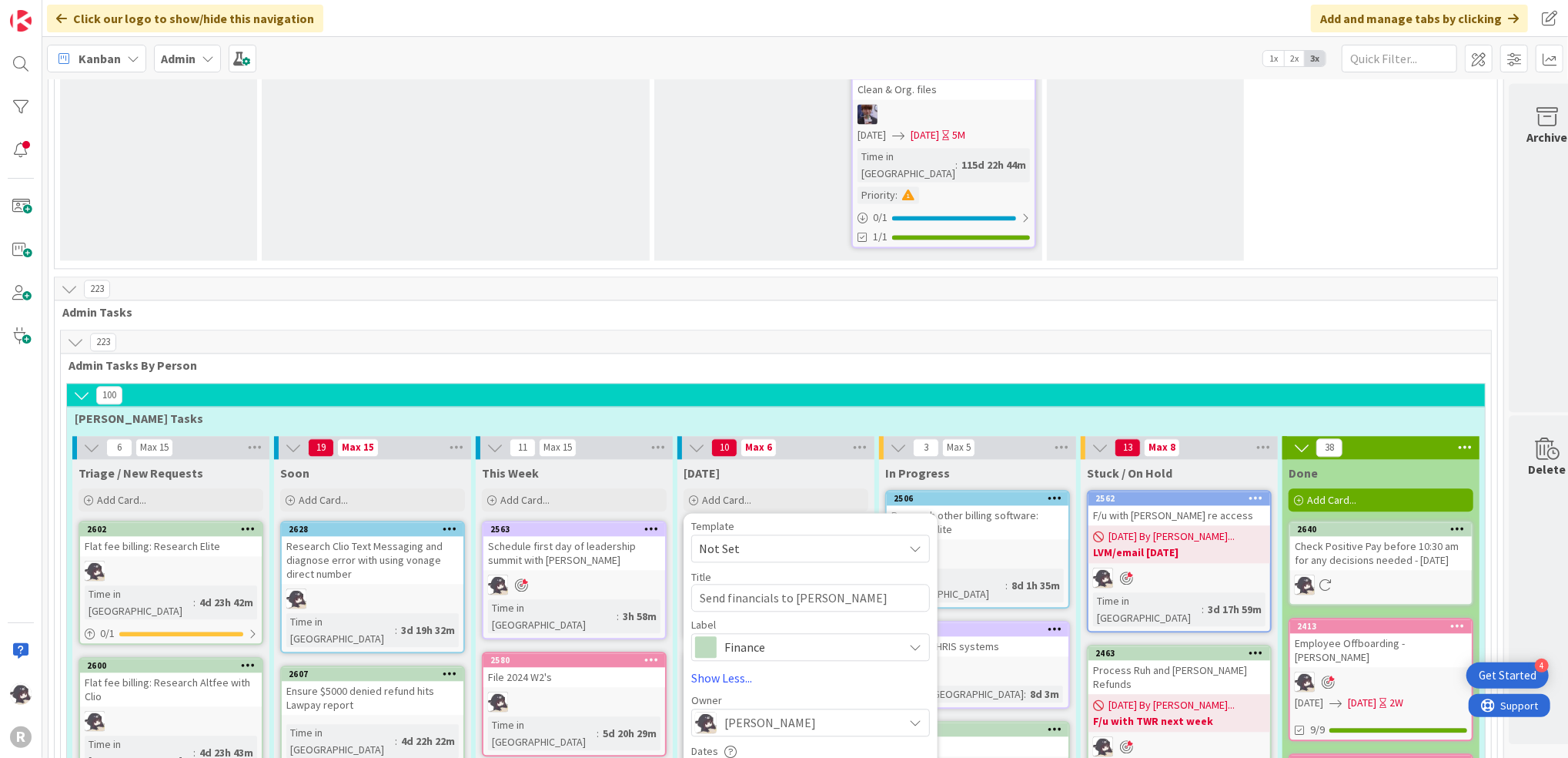
scroll to position [2773, 0]
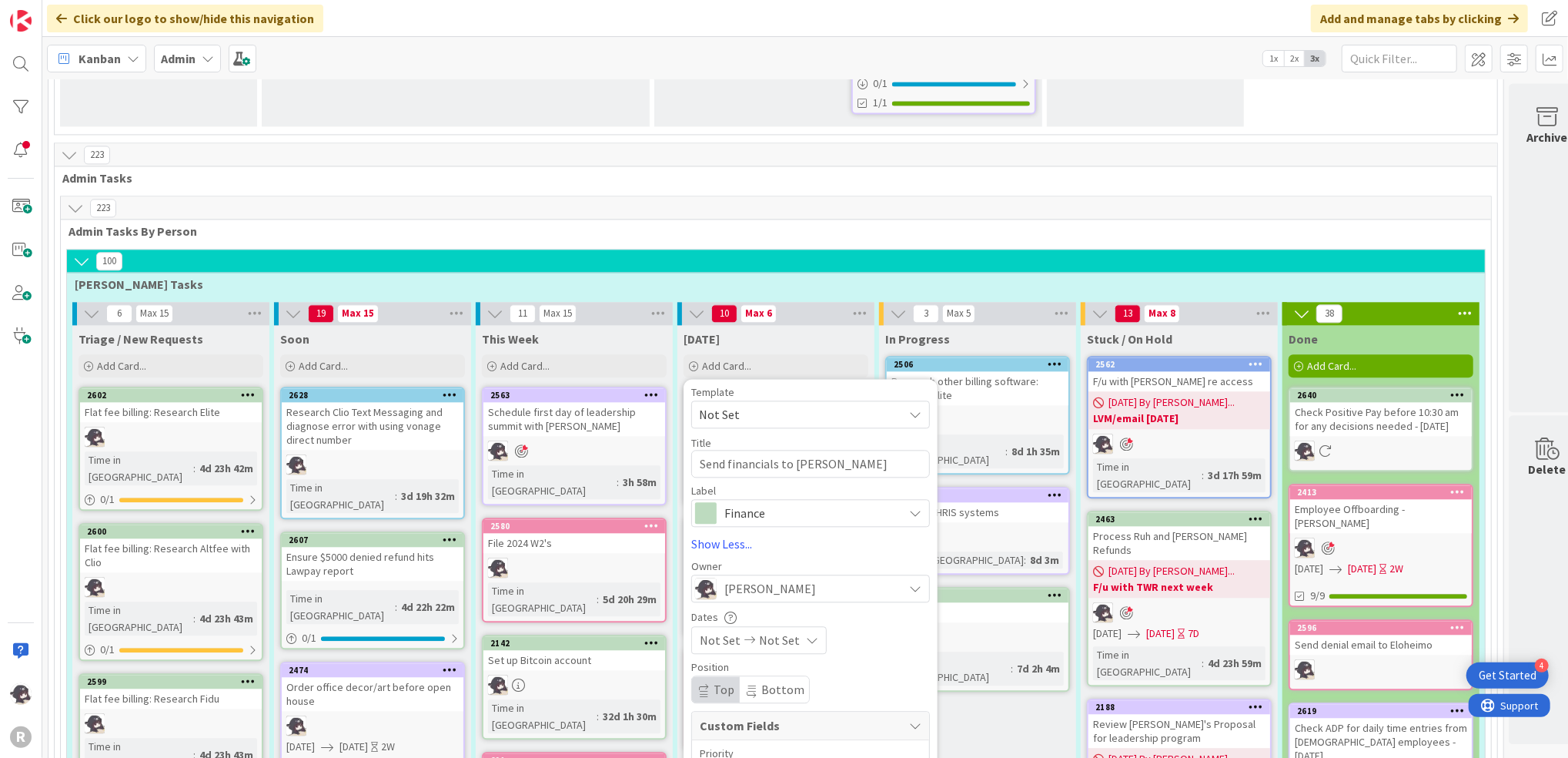
type textarea "x"
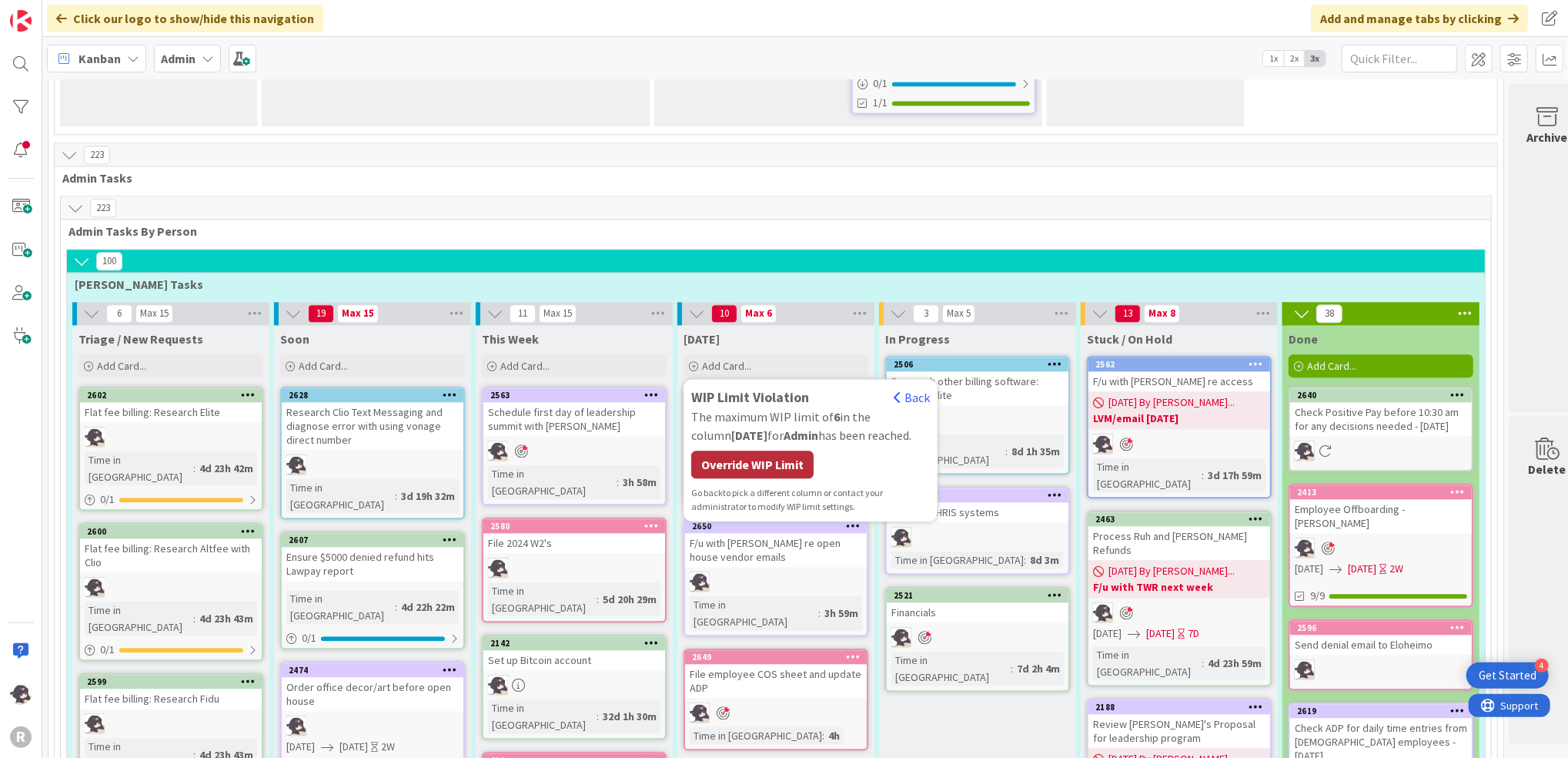
click at [770, 451] on div "Override WIP Limit" at bounding box center [752, 465] width 122 height 27
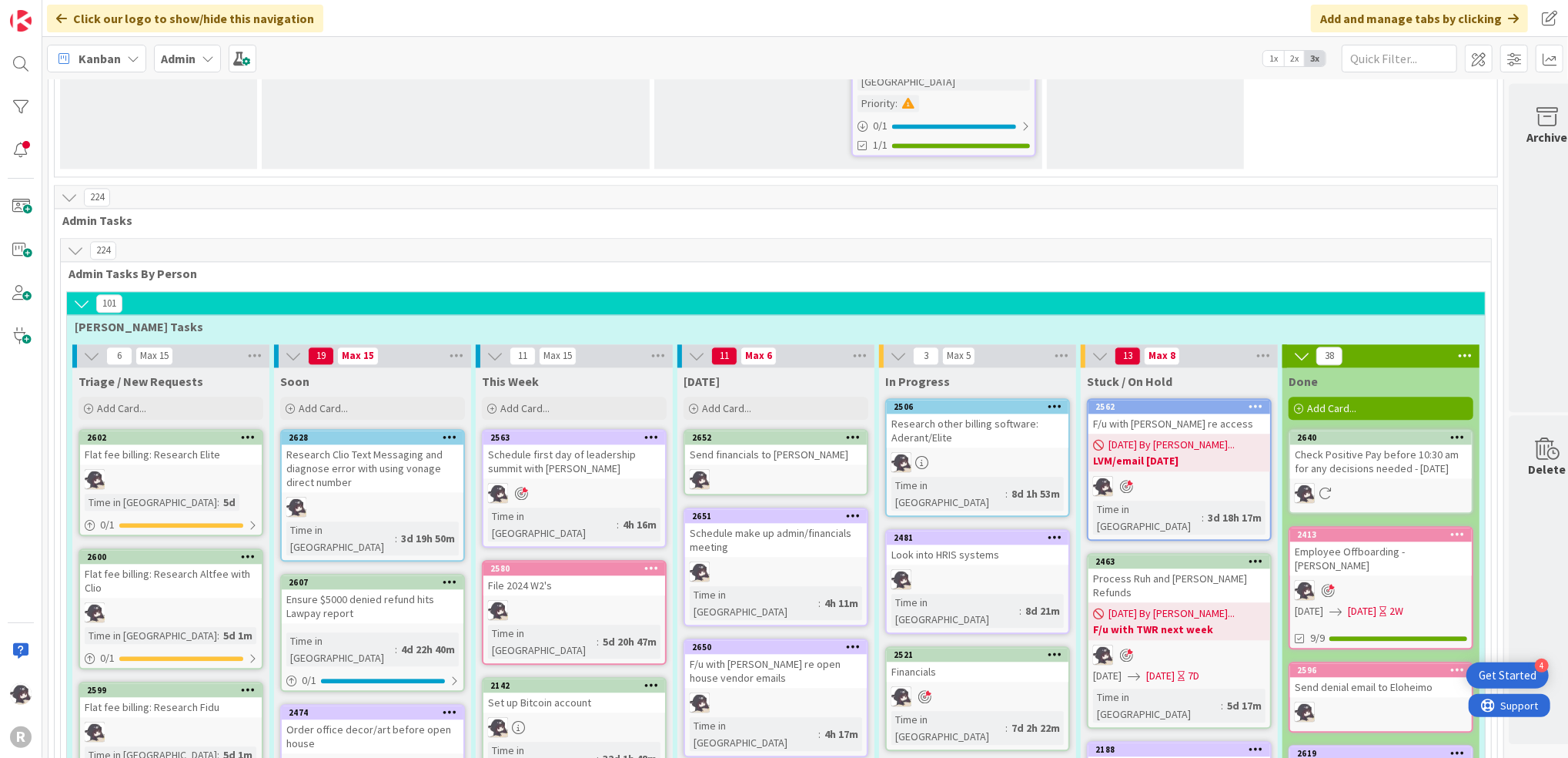
scroll to position [2670, 0]
